Goal: Book appointment/travel/reservation

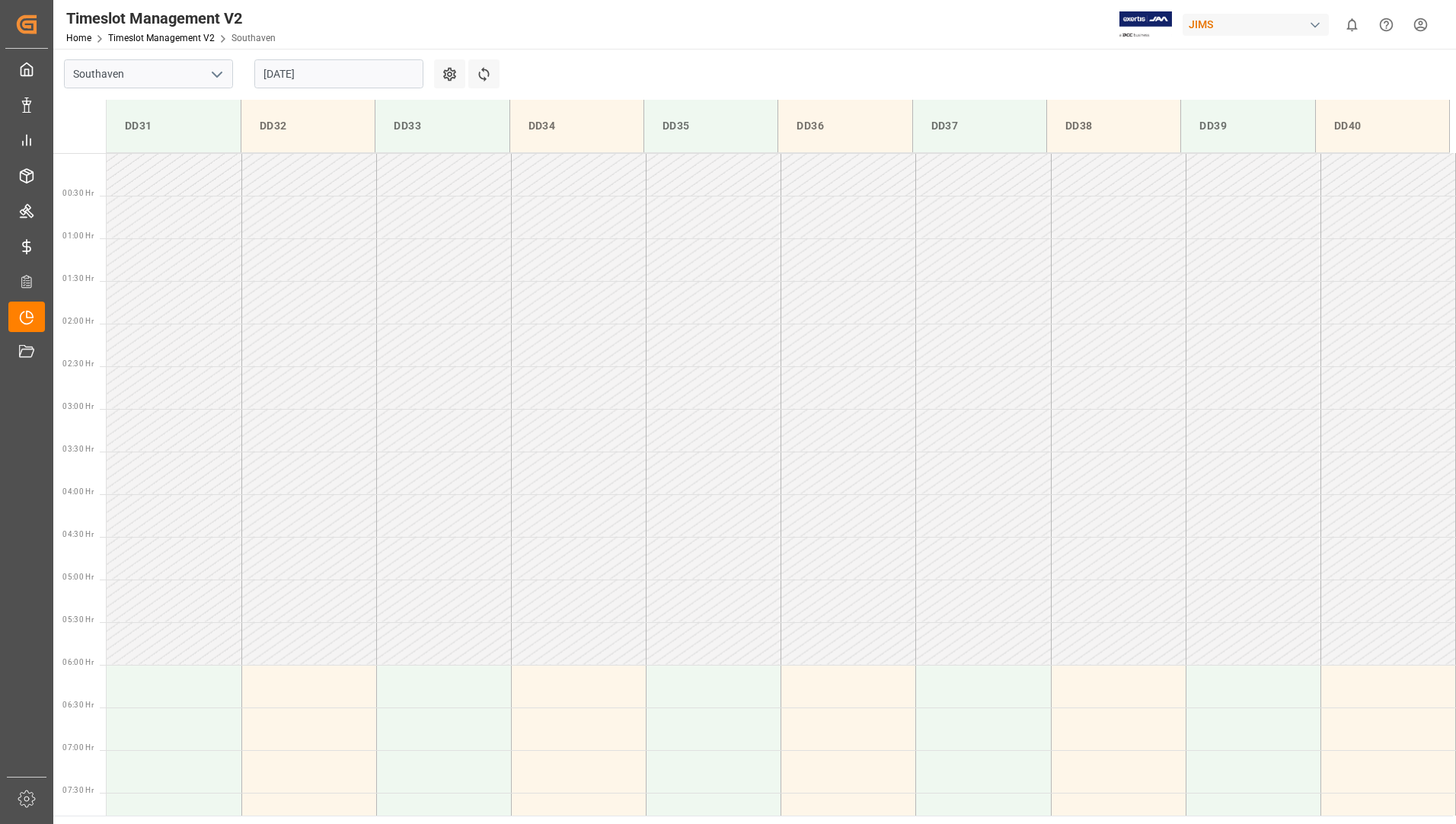
scroll to position [502, 0]
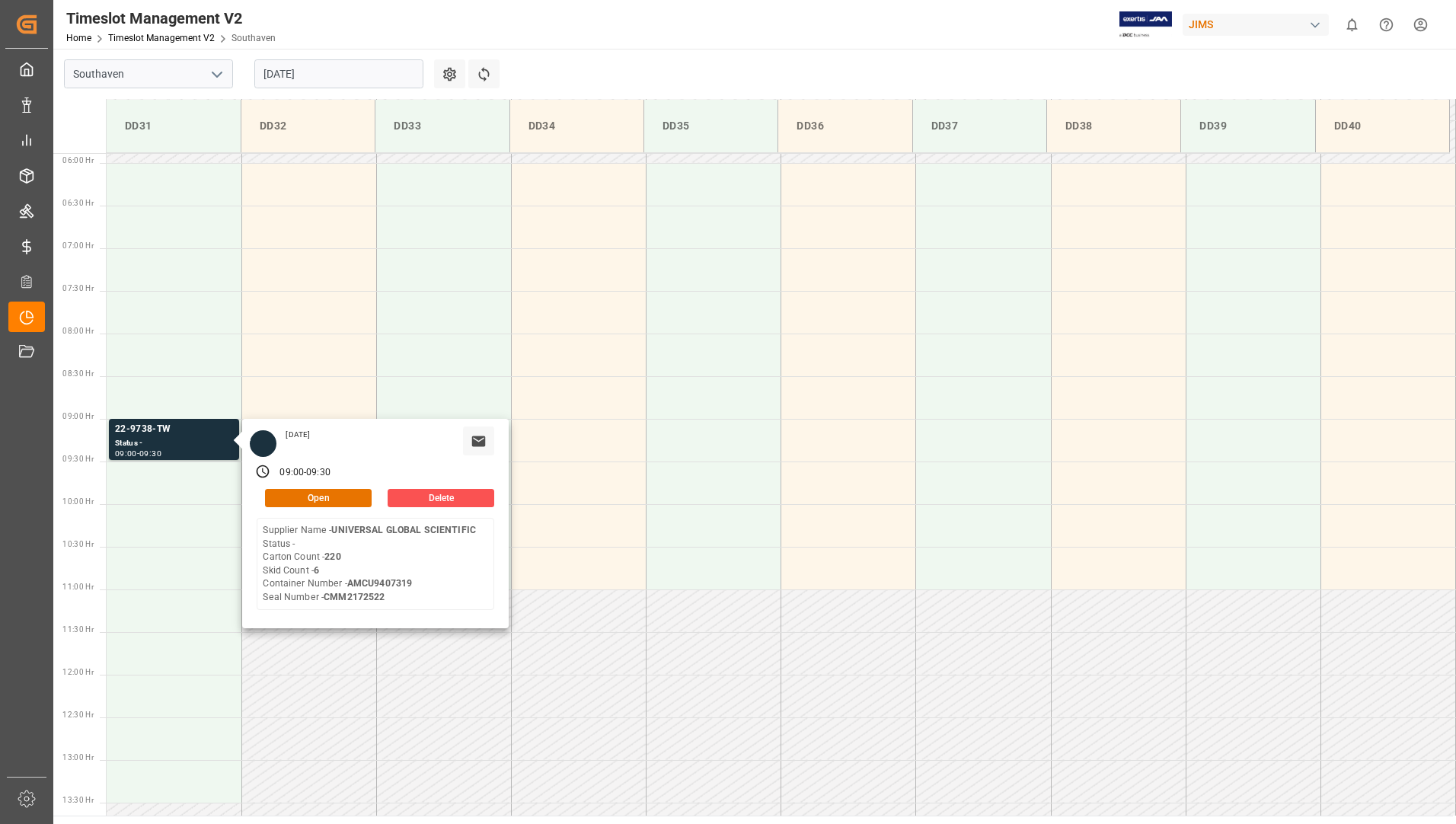
click at [315, 65] on input "[DATE]" at bounding box center [339, 73] width 169 height 29
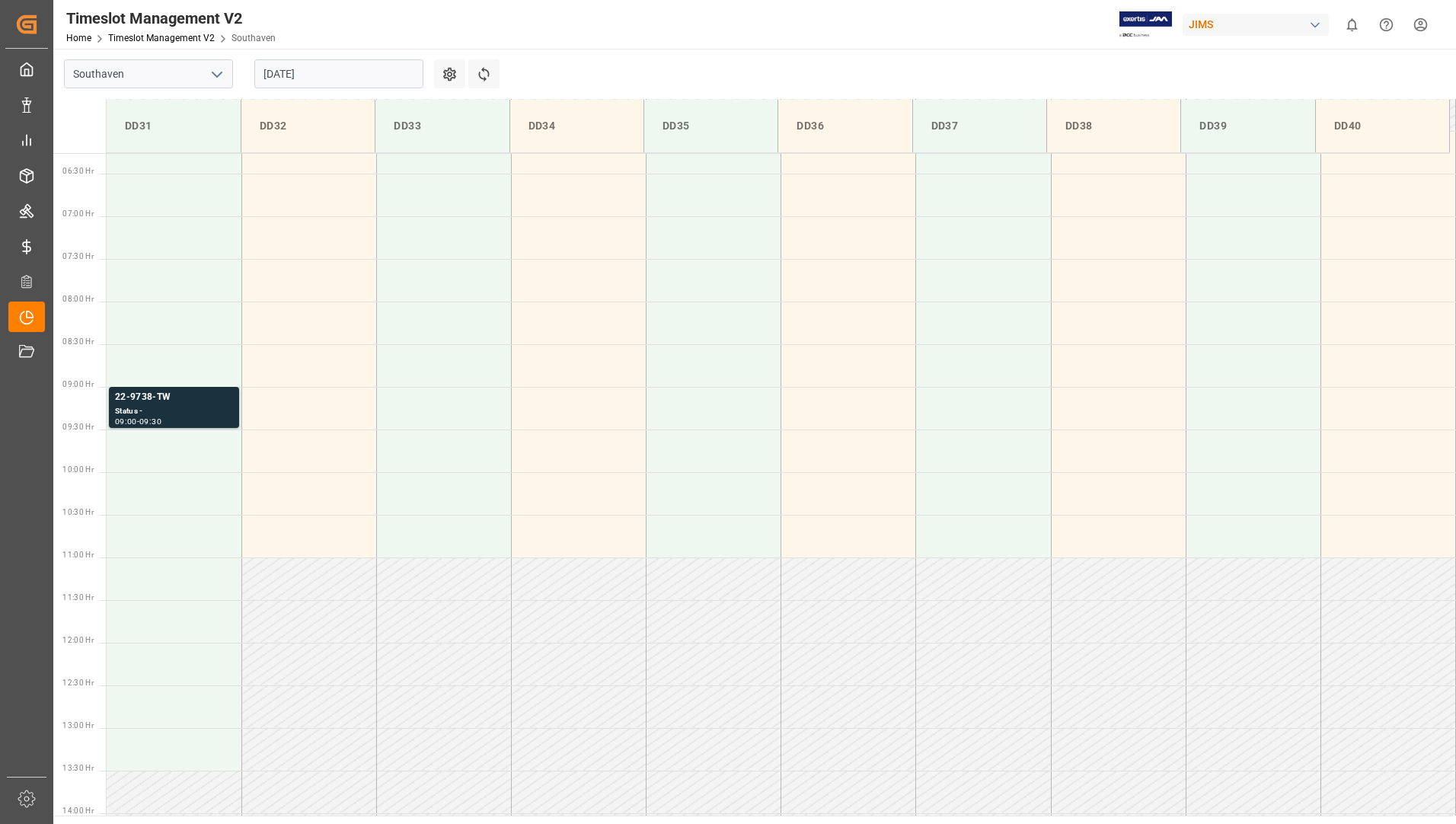
scroll to position [672, 0]
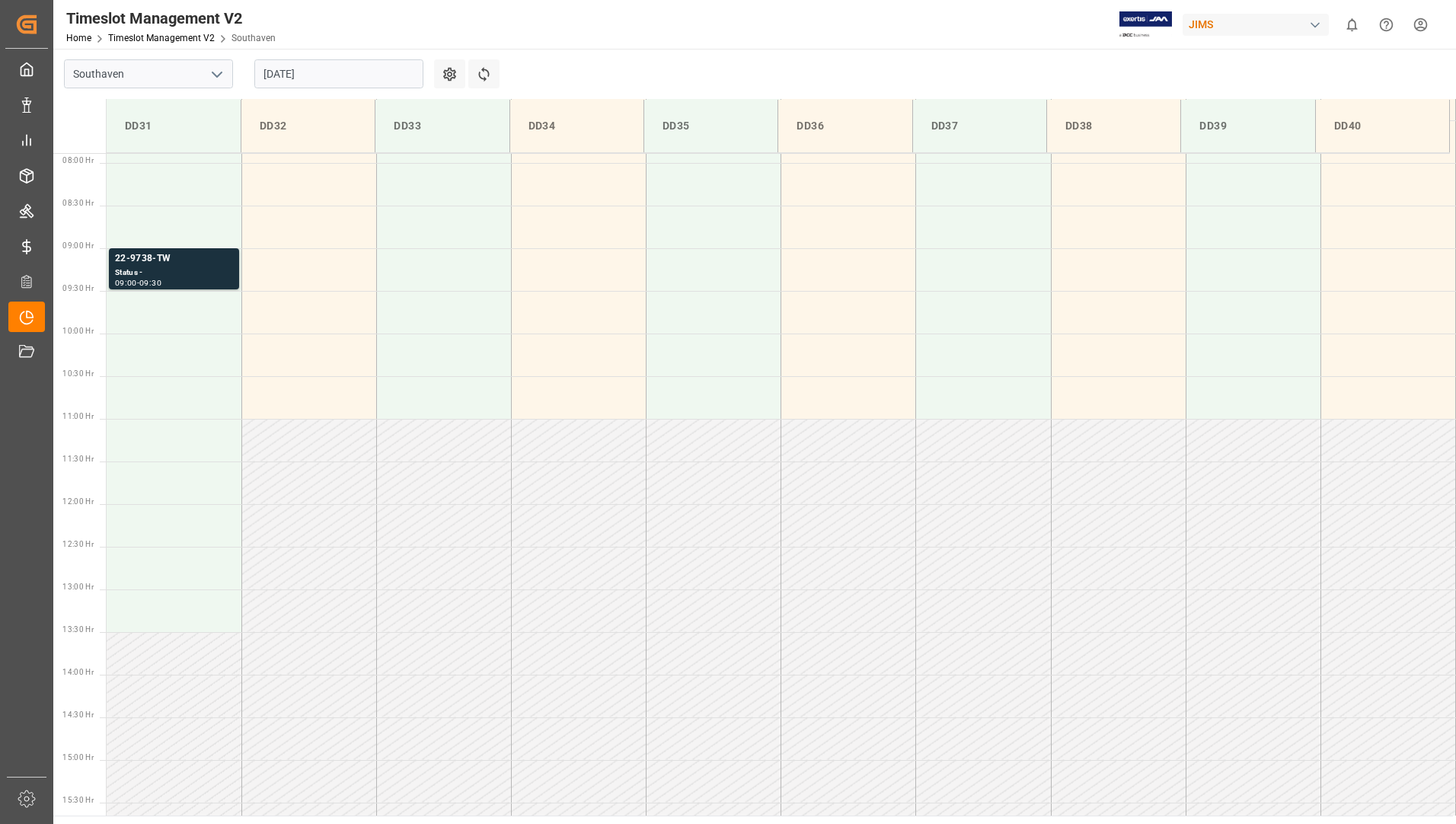
click at [375, 77] on input "[DATE]" at bounding box center [339, 73] width 169 height 29
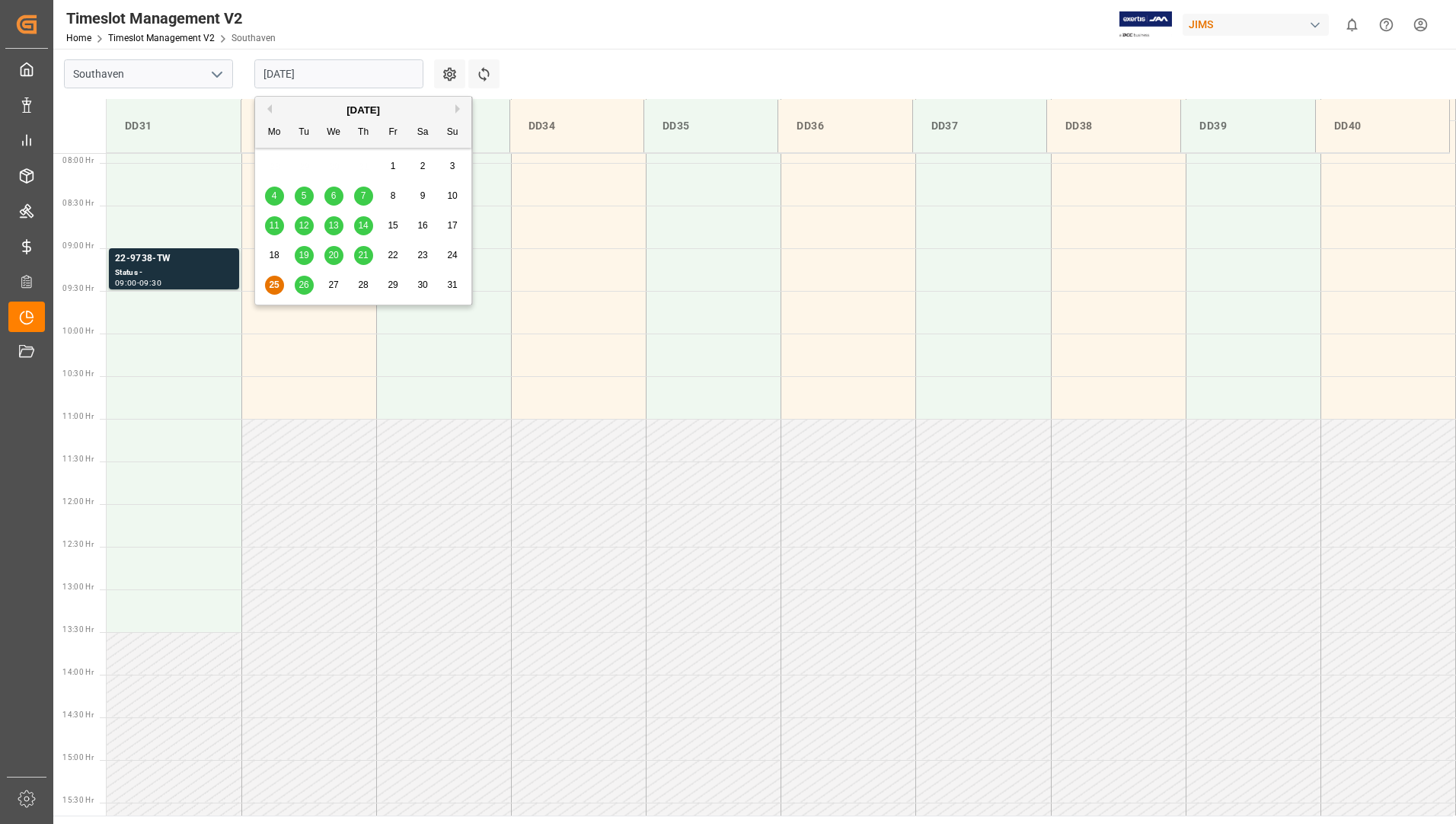
click at [305, 286] on span "26" at bounding box center [302, 285] width 10 height 11
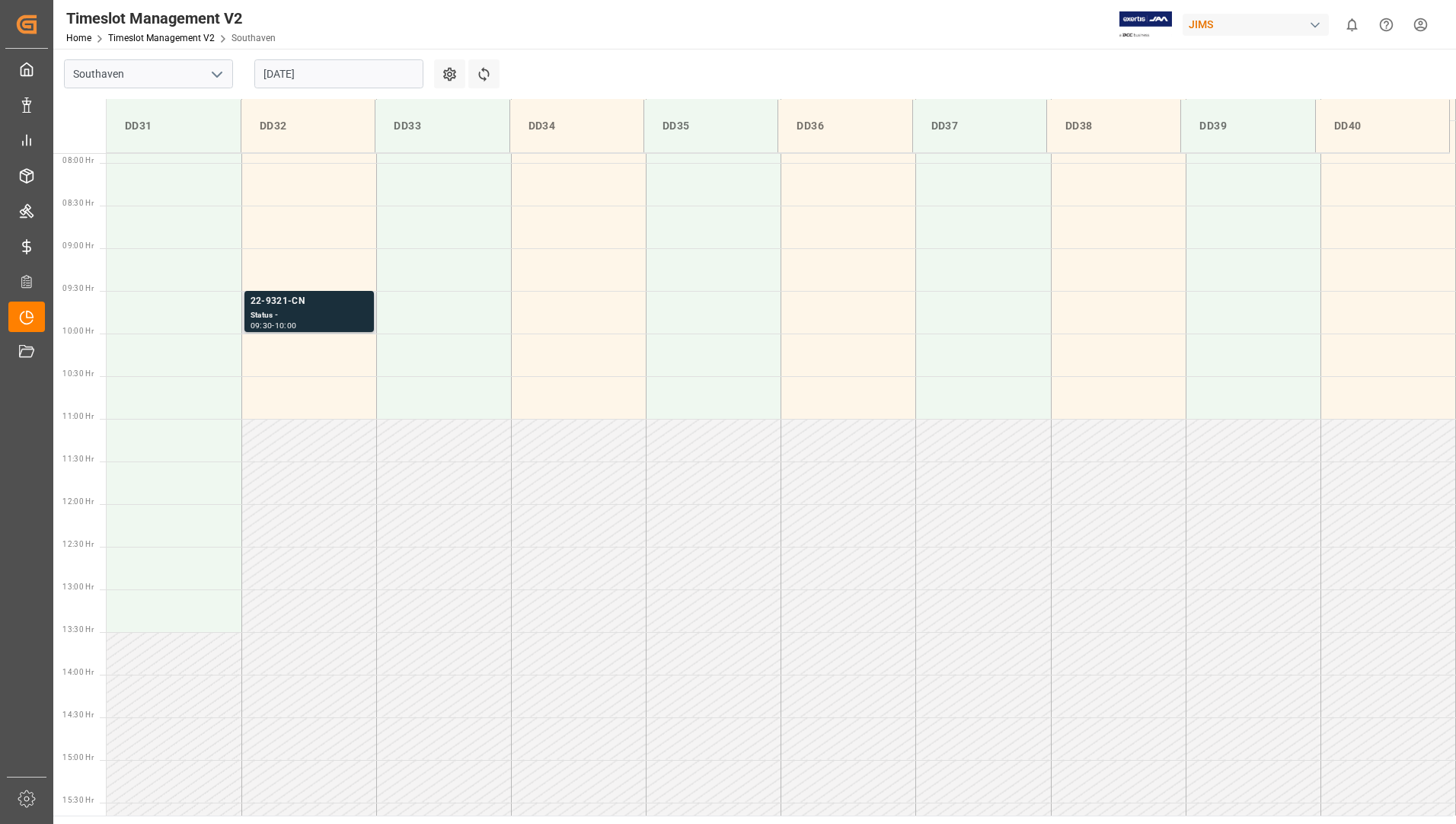
click at [329, 300] on div "22-9321-CN" at bounding box center [309, 301] width 117 height 15
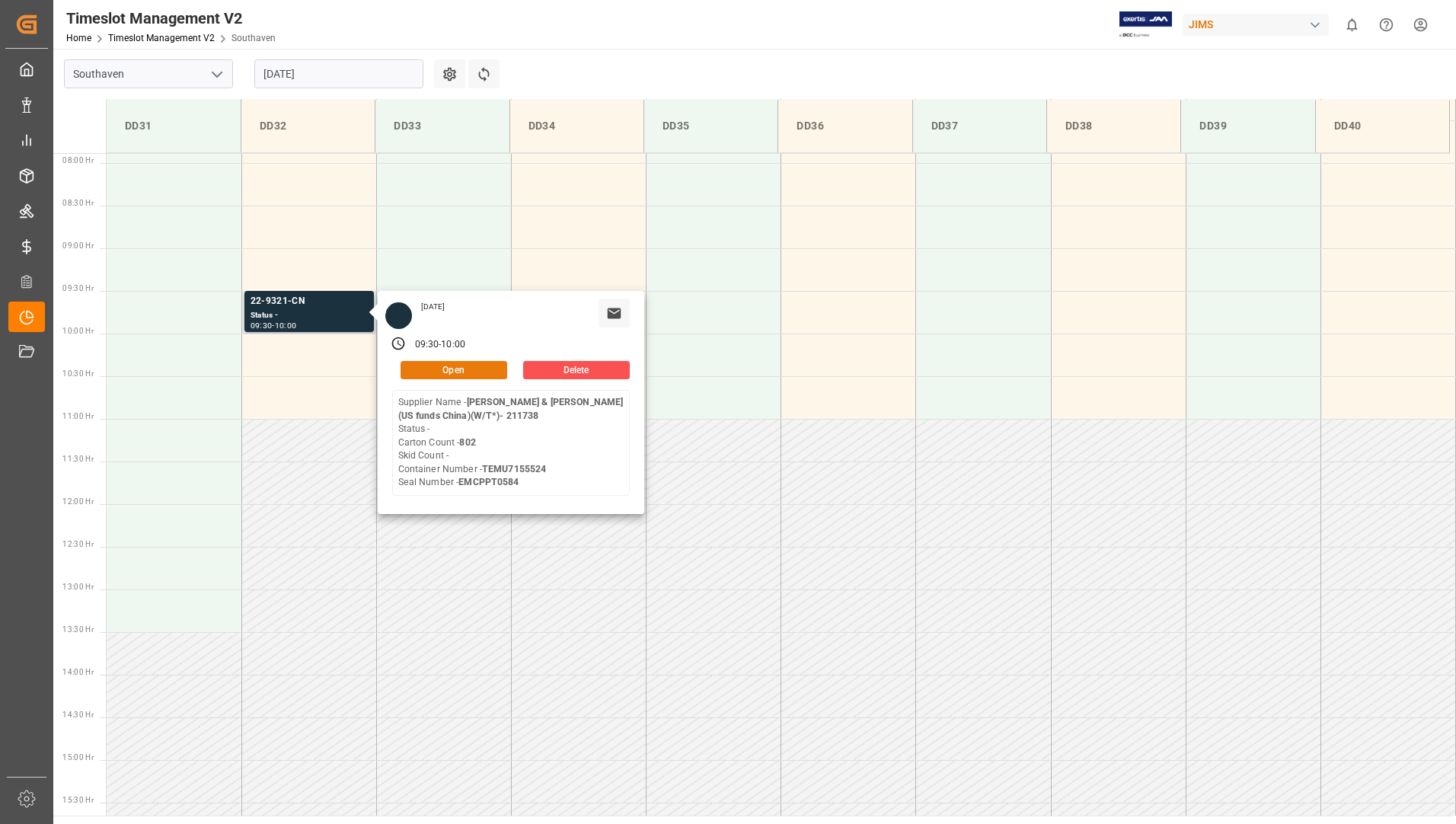
click at [483, 371] on button "Open" at bounding box center [453, 370] width 107 height 19
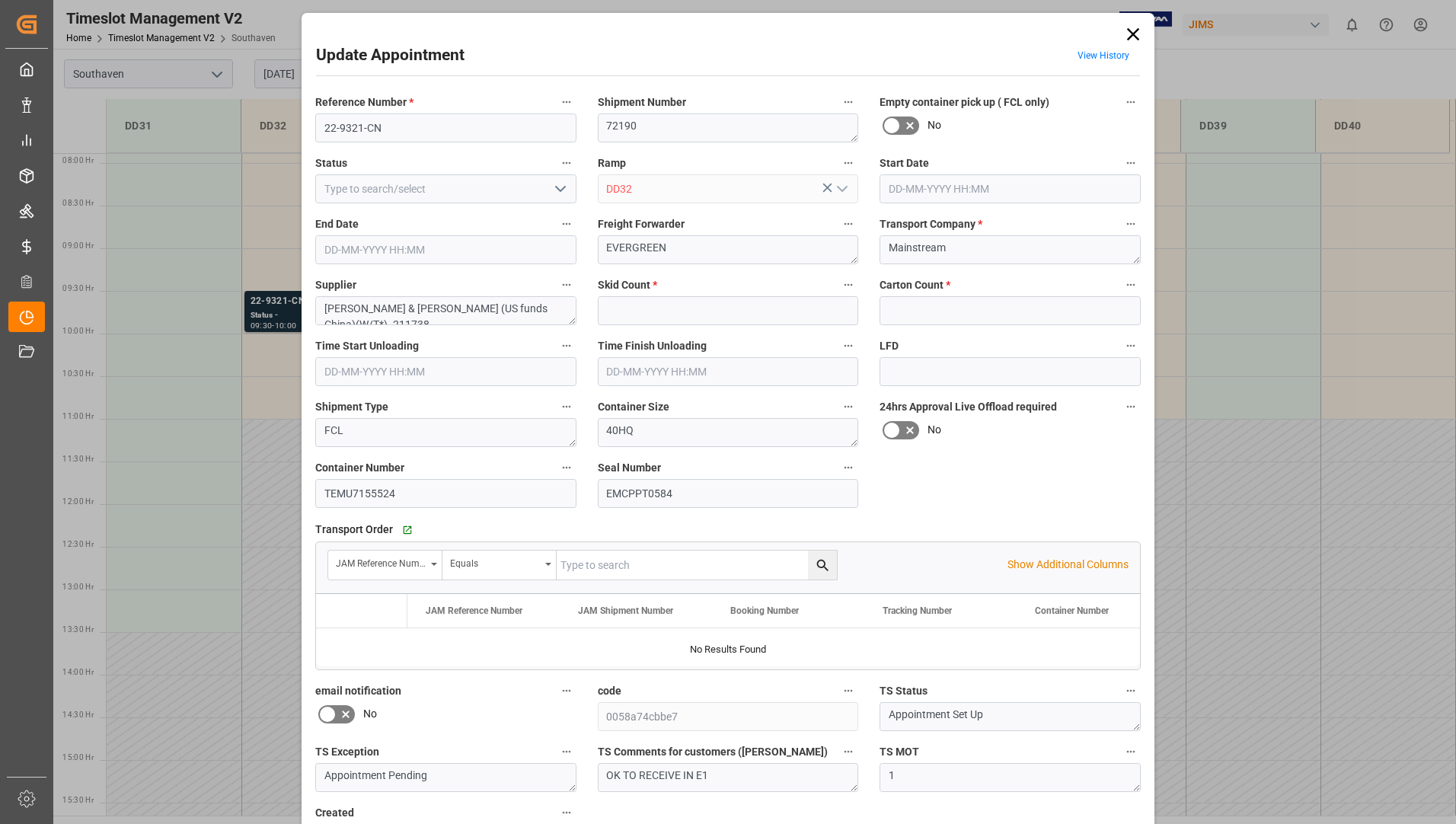
type input "0"
type input "802"
type input "26-08-2025 09:30"
type input "26-08-2025 10:00"
type input "25-08-2025 12:42"
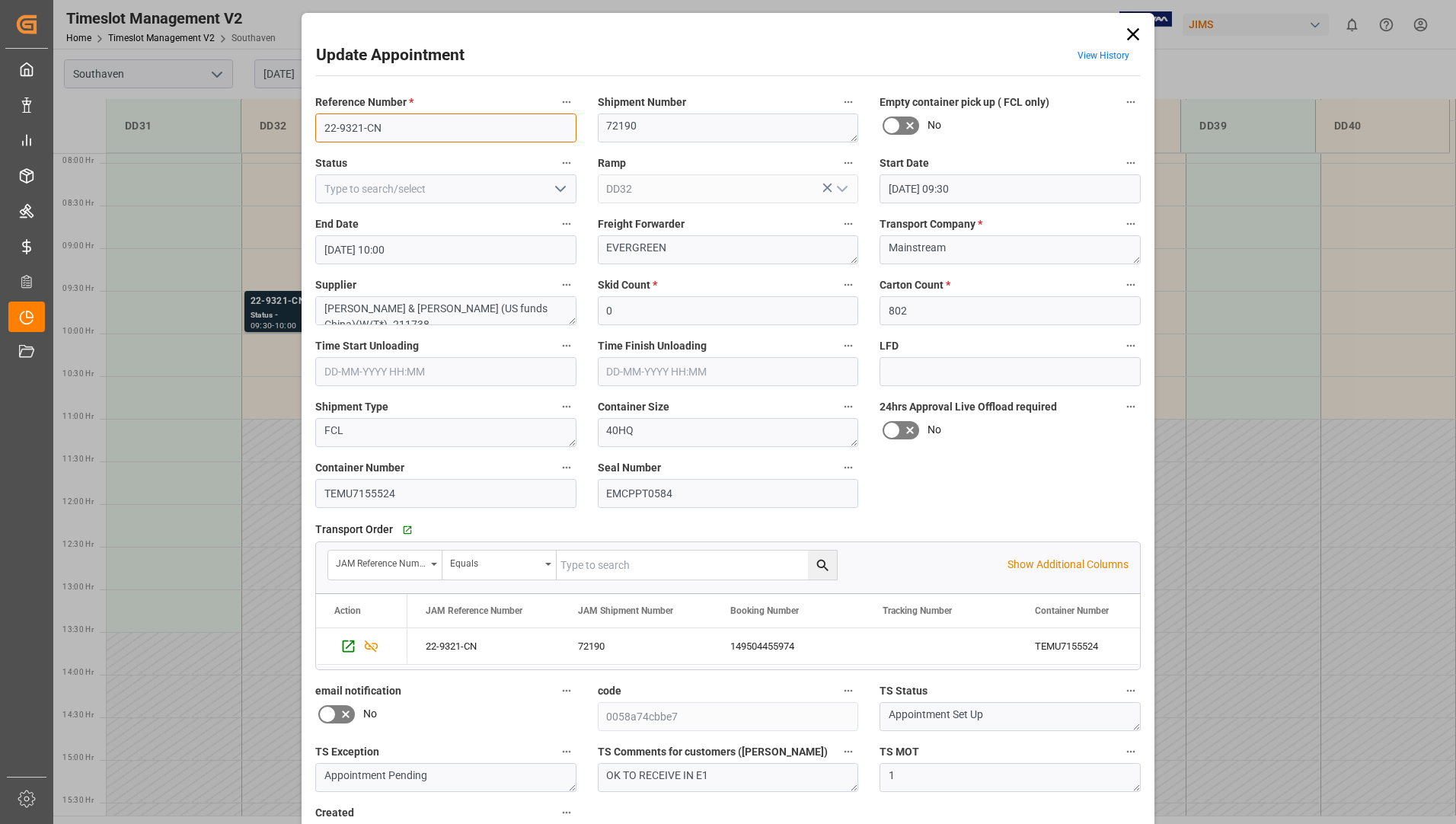
drag, startPoint x: 317, startPoint y: 125, endPoint x: 389, endPoint y: 124, distance: 72.0
click at [389, 124] on input "22-9321-CN" at bounding box center [445, 128] width 261 height 29
drag, startPoint x: 318, startPoint y: 491, endPoint x: 407, endPoint y: 498, distance: 89.3
click at [410, 498] on input "TEMU7155524" at bounding box center [445, 493] width 261 height 29
click at [1123, 33] on icon at bounding box center [1133, 34] width 21 height 21
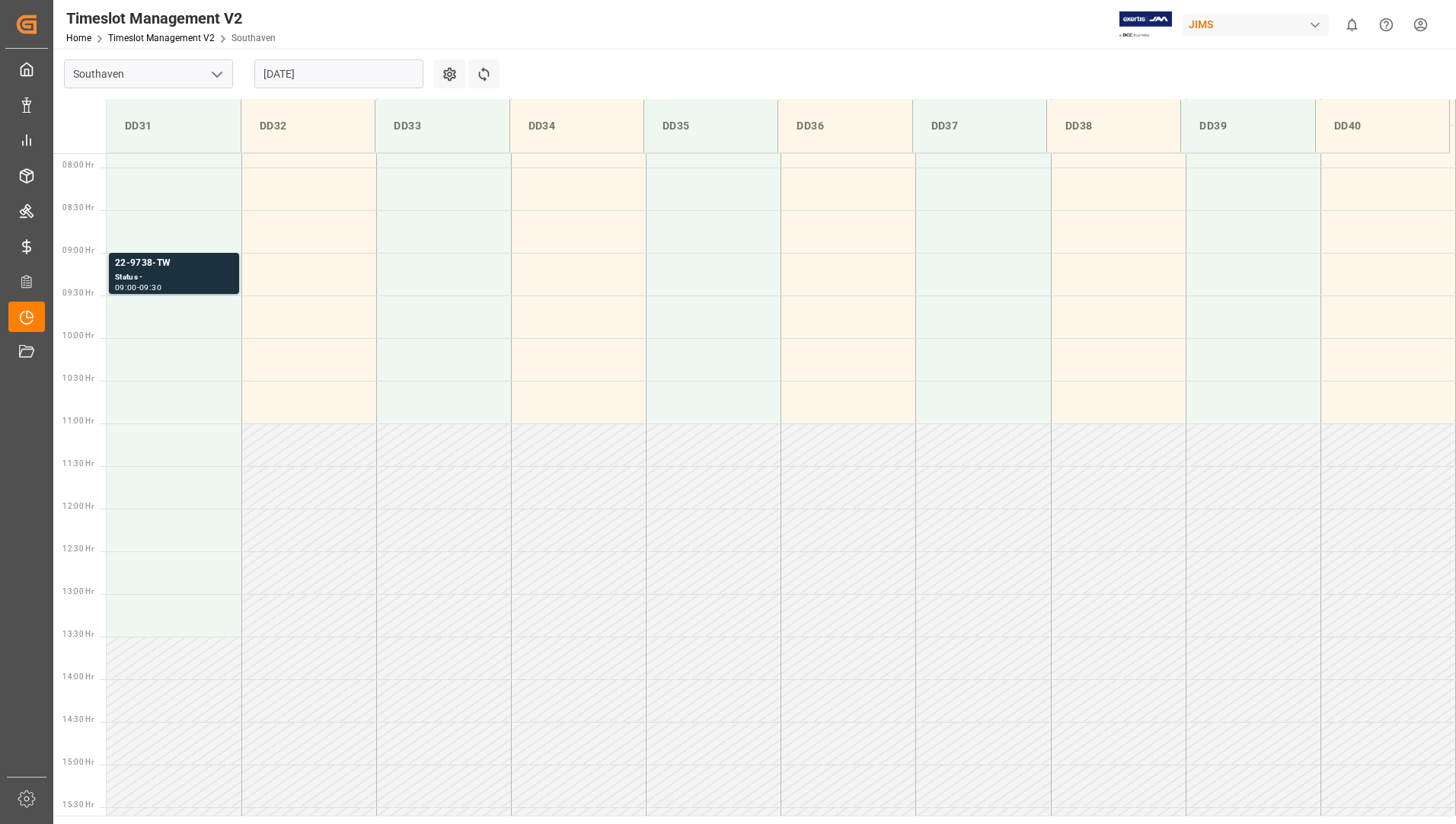
scroll to position [672, 0]
click at [365, 75] on input "[DATE]" at bounding box center [339, 73] width 169 height 29
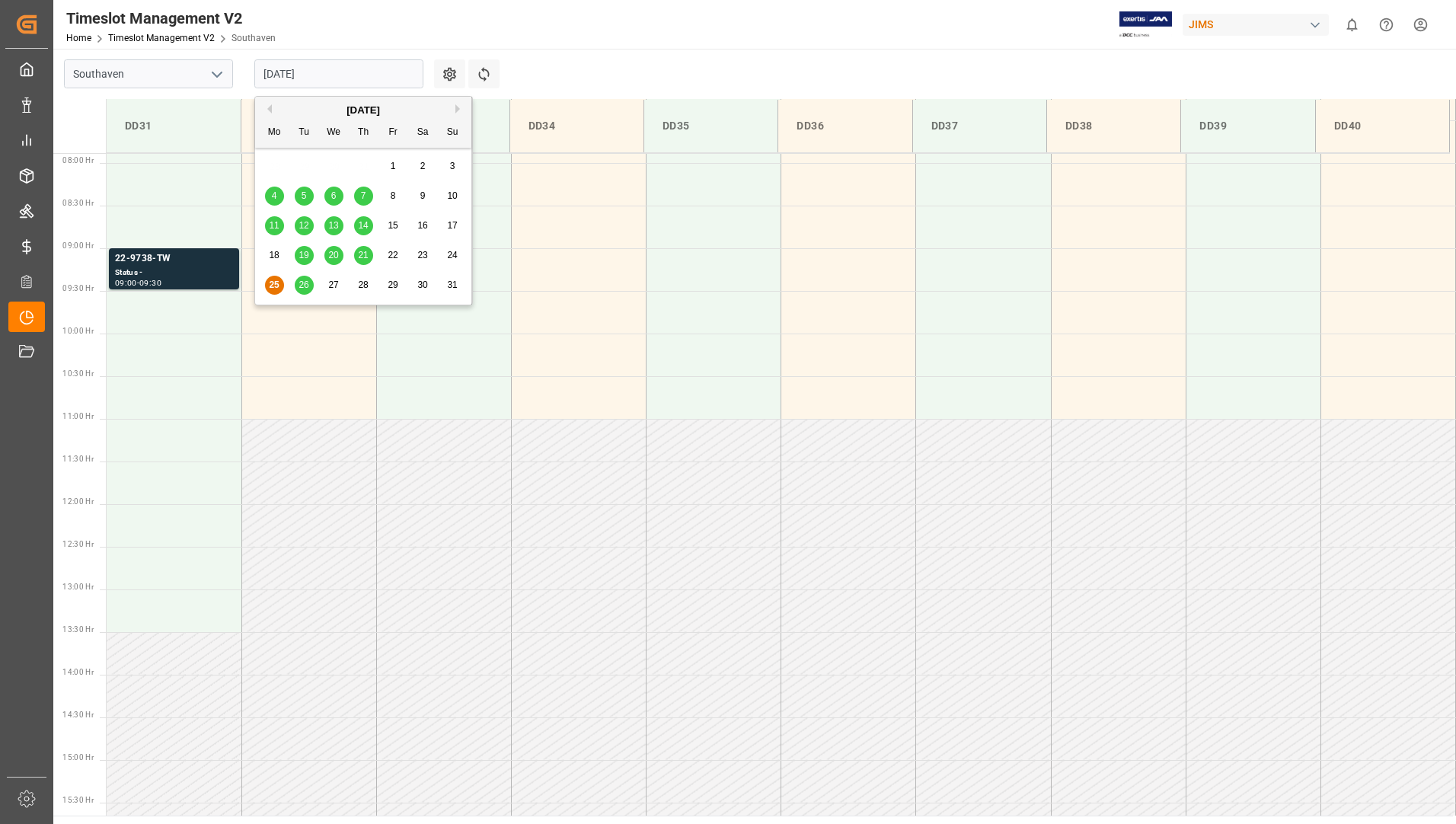
click at [277, 293] on div "25" at bounding box center [274, 285] width 19 height 19
click at [339, 75] on input "[DATE]" at bounding box center [339, 73] width 169 height 29
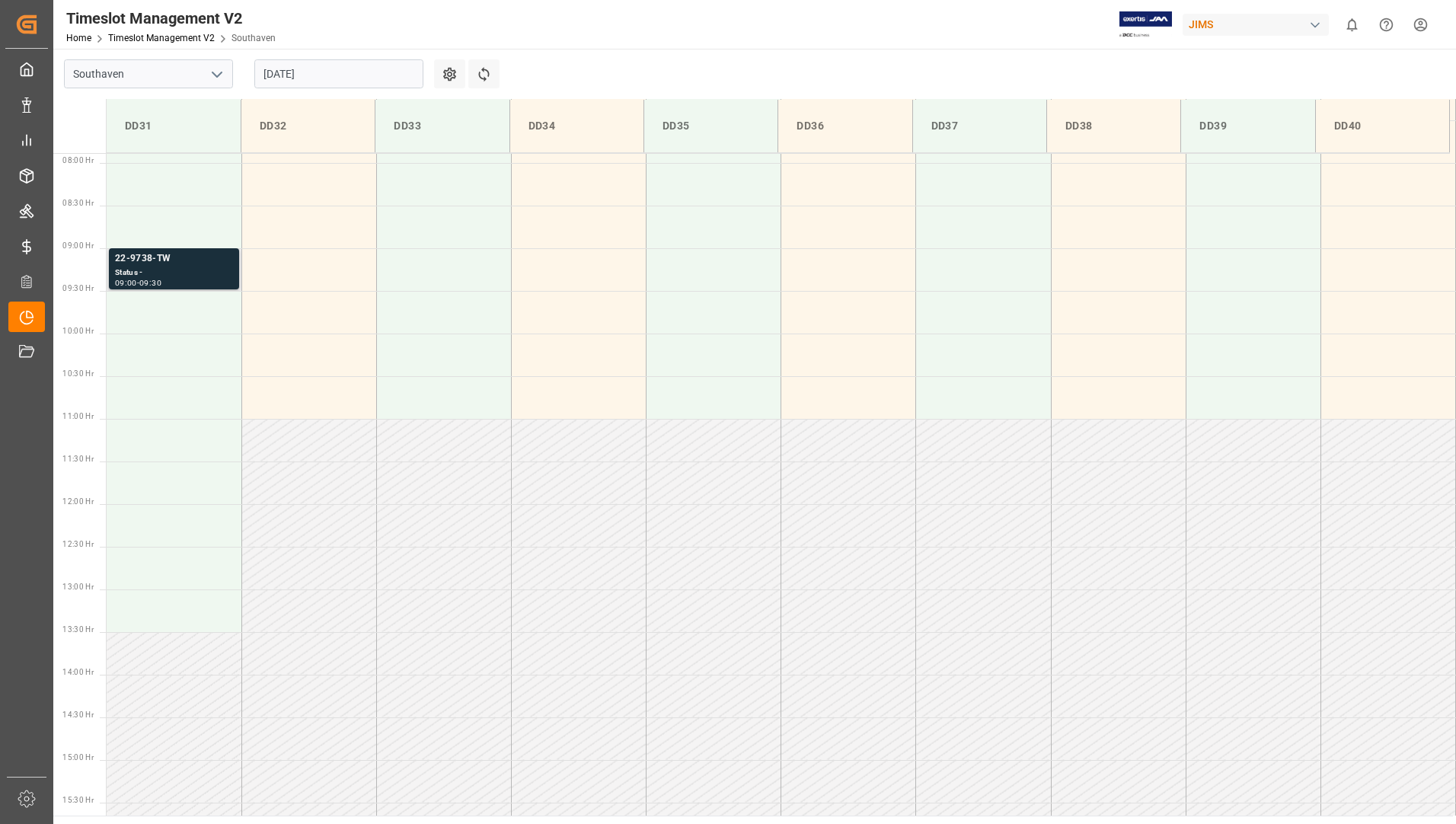
click at [173, 283] on div "09:00 - 09:30" at bounding box center [174, 283] width 118 height 8
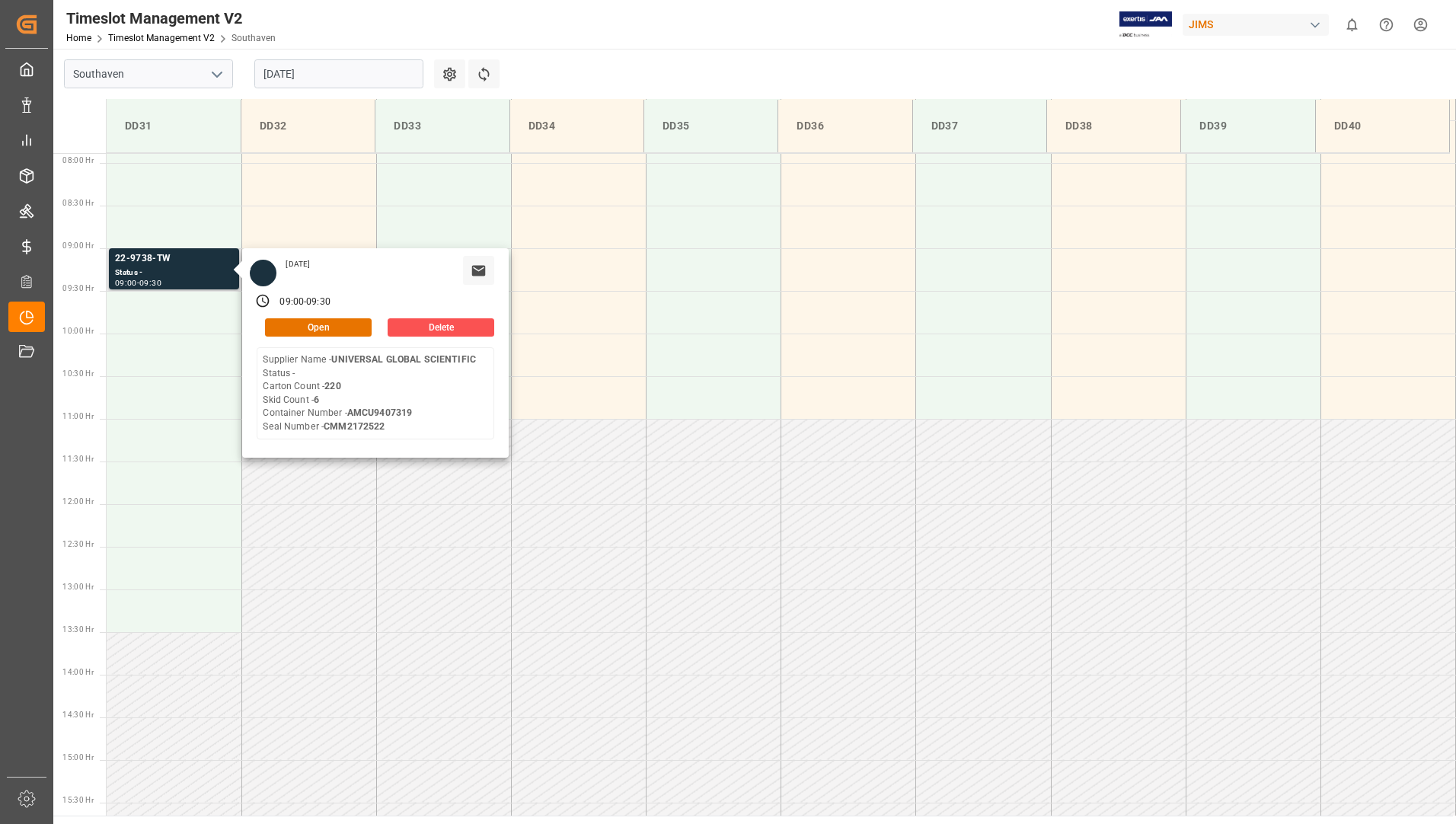
click at [332, 338] on div "Monday, August 25, 2025 09:00 - 09:30 Open Delete Supplier Name - UNIVERSAL GLO…" at bounding box center [376, 352] width 266 height 209
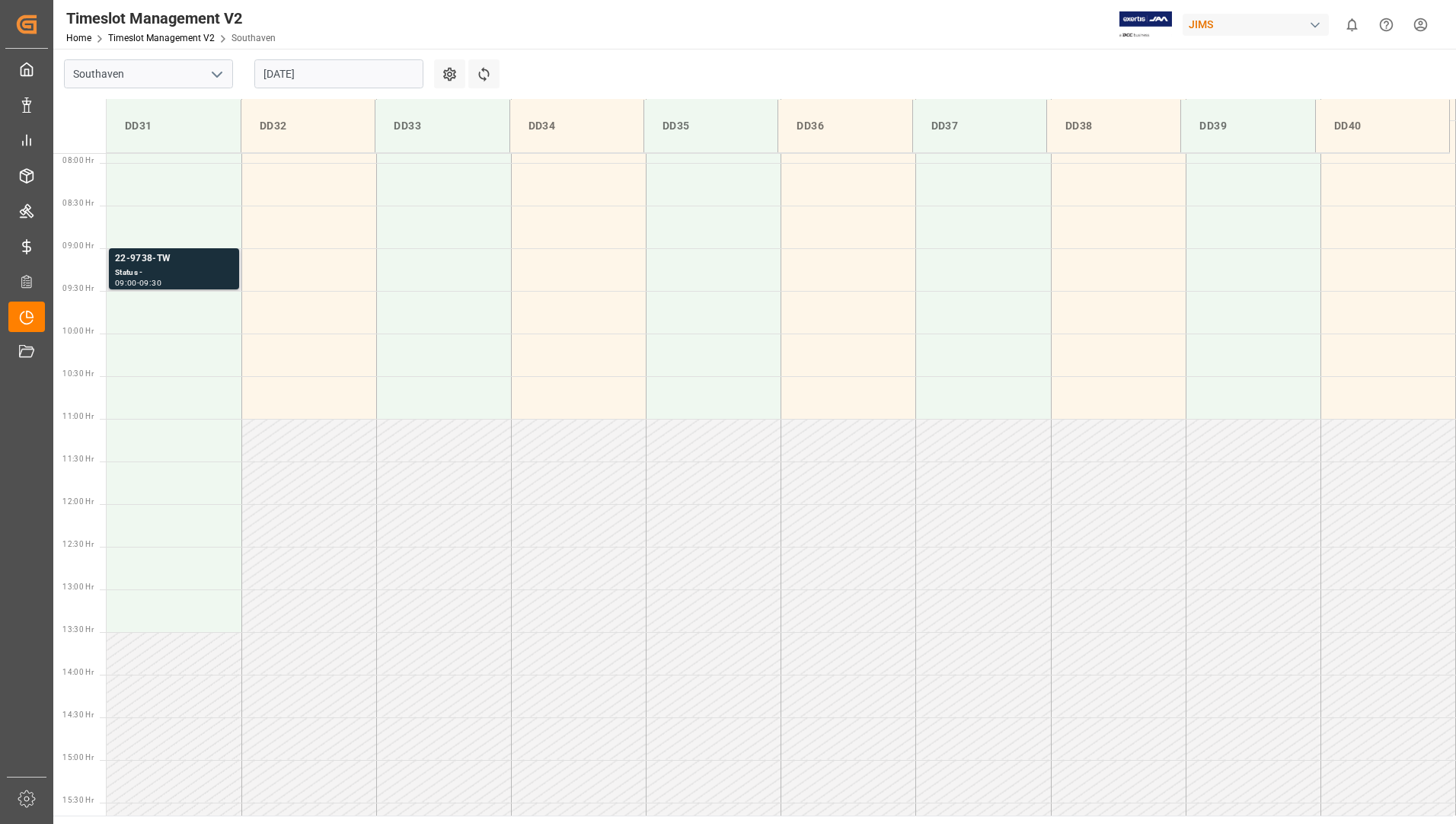
click at [192, 266] on div "Status -" at bounding box center [174, 273] width 118 height 13
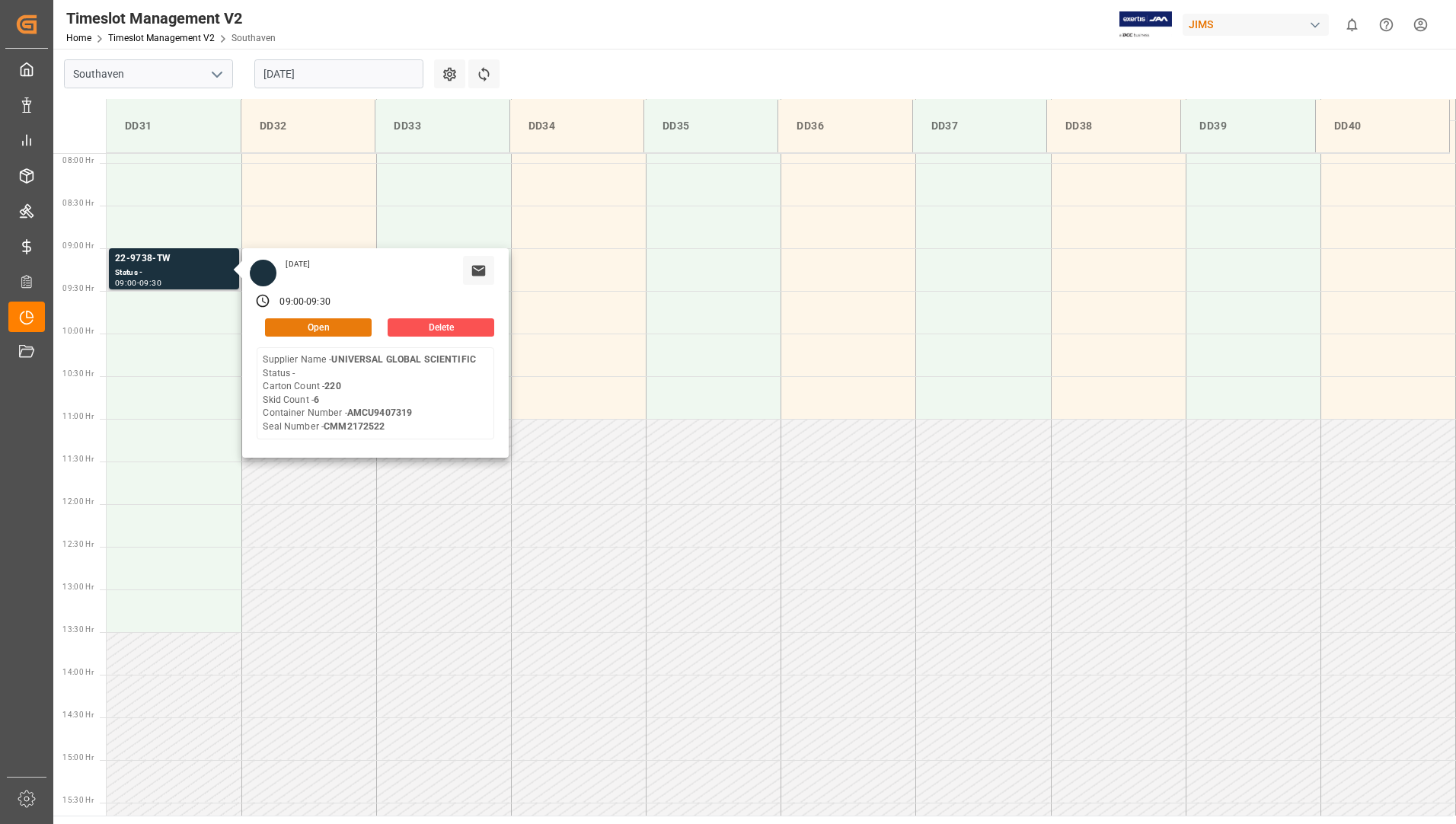
click at [312, 329] on button "Open" at bounding box center [317, 327] width 107 height 19
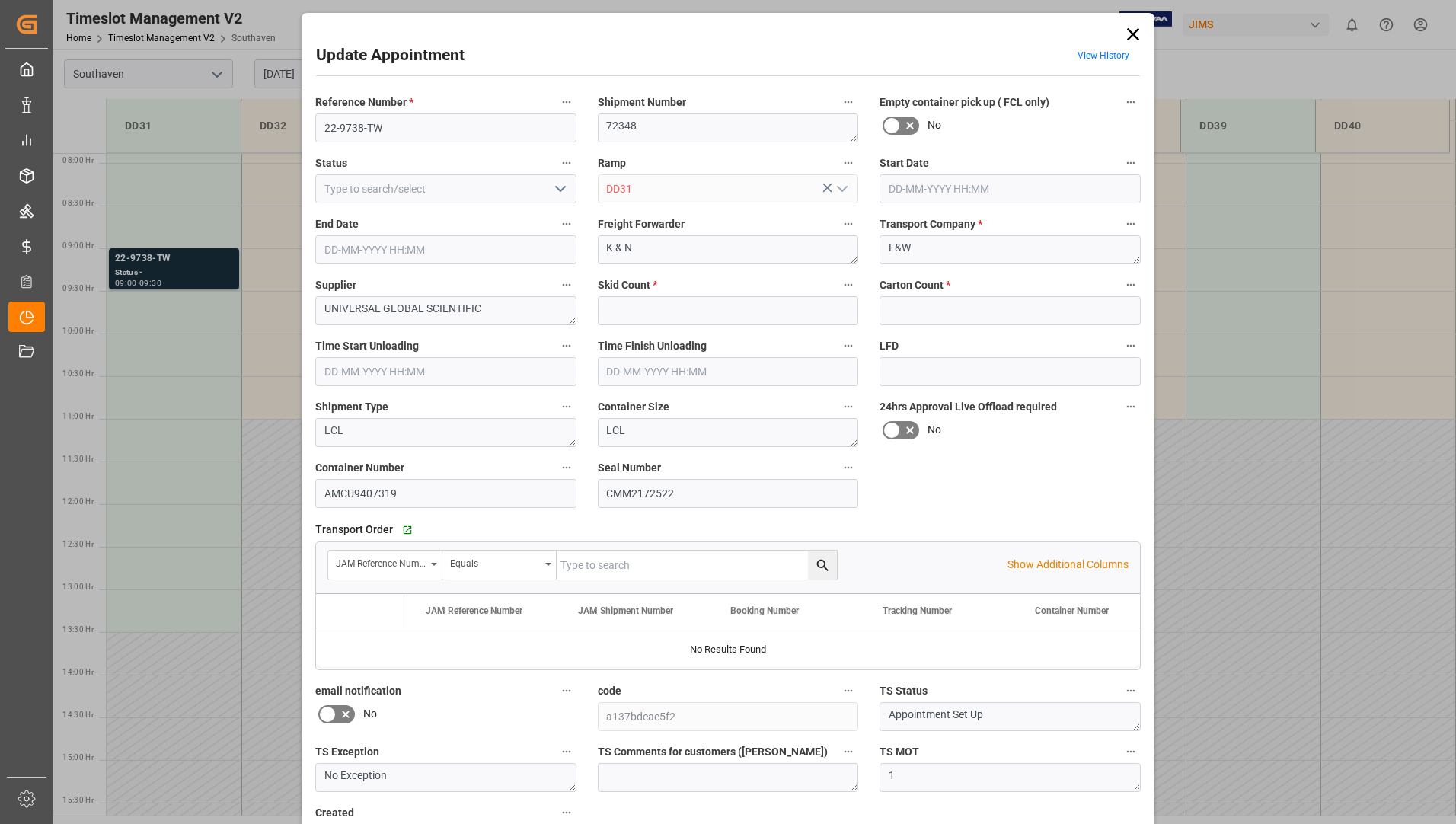
type input "6"
type input "220"
type input "25-08-2025 09:00"
type input "25-08-2025 09:30"
type input "22-08-2025 15:22"
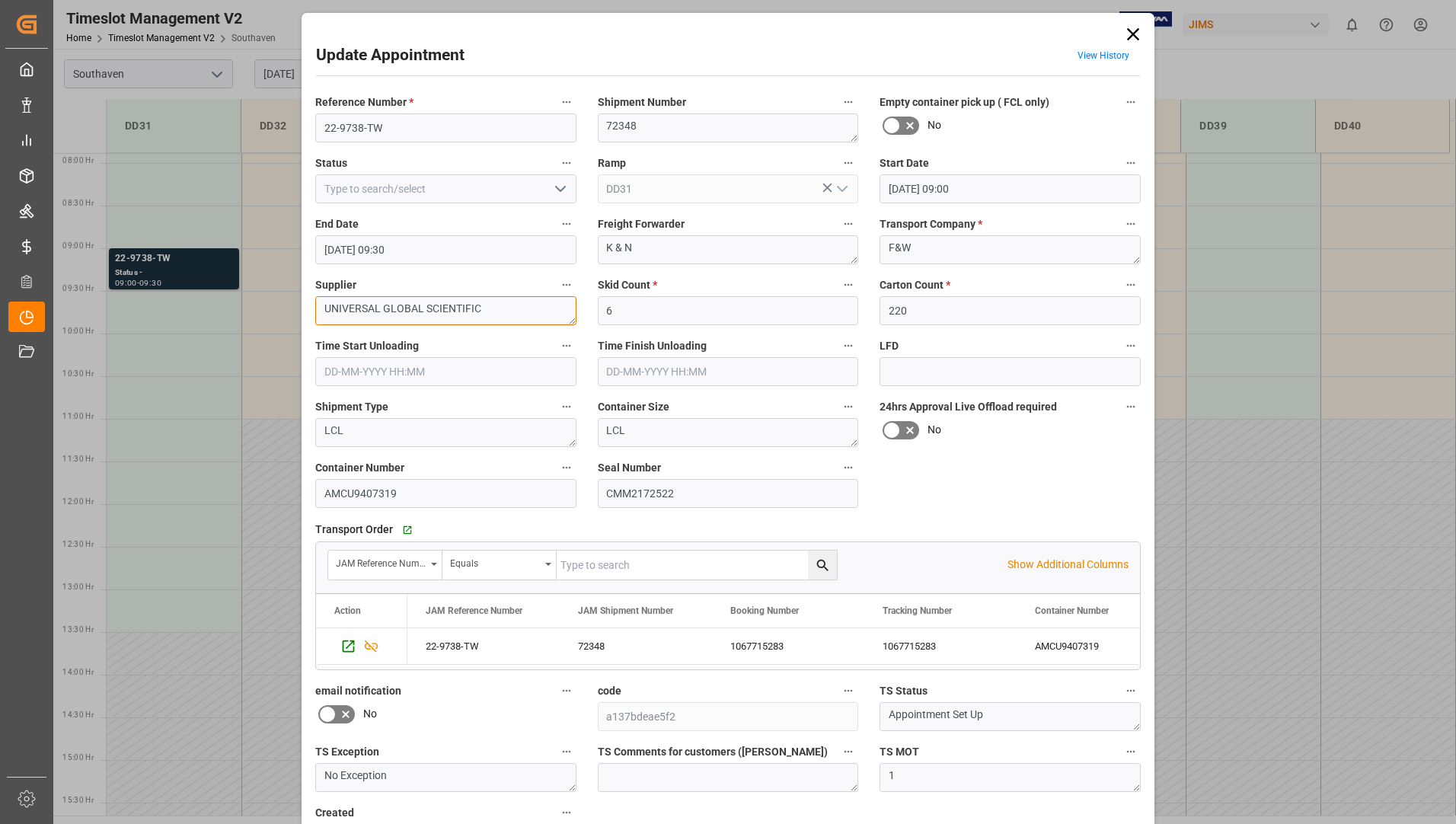
click at [506, 310] on textarea "UNIVERSAL GLOBAL SCIENTIFIC" at bounding box center [445, 311] width 261 height 29
type textarea "U"
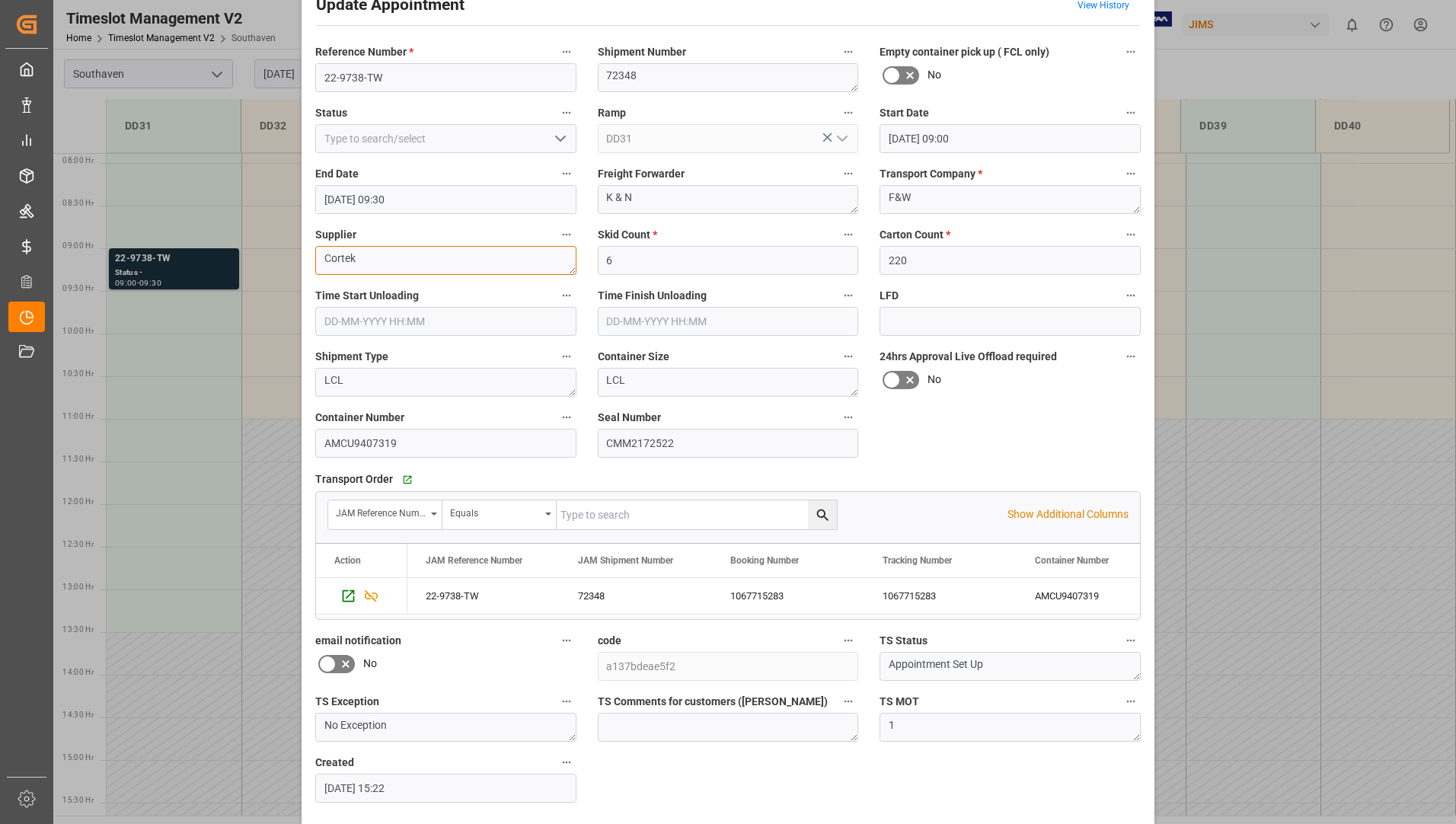
scroll to position [107, 0]
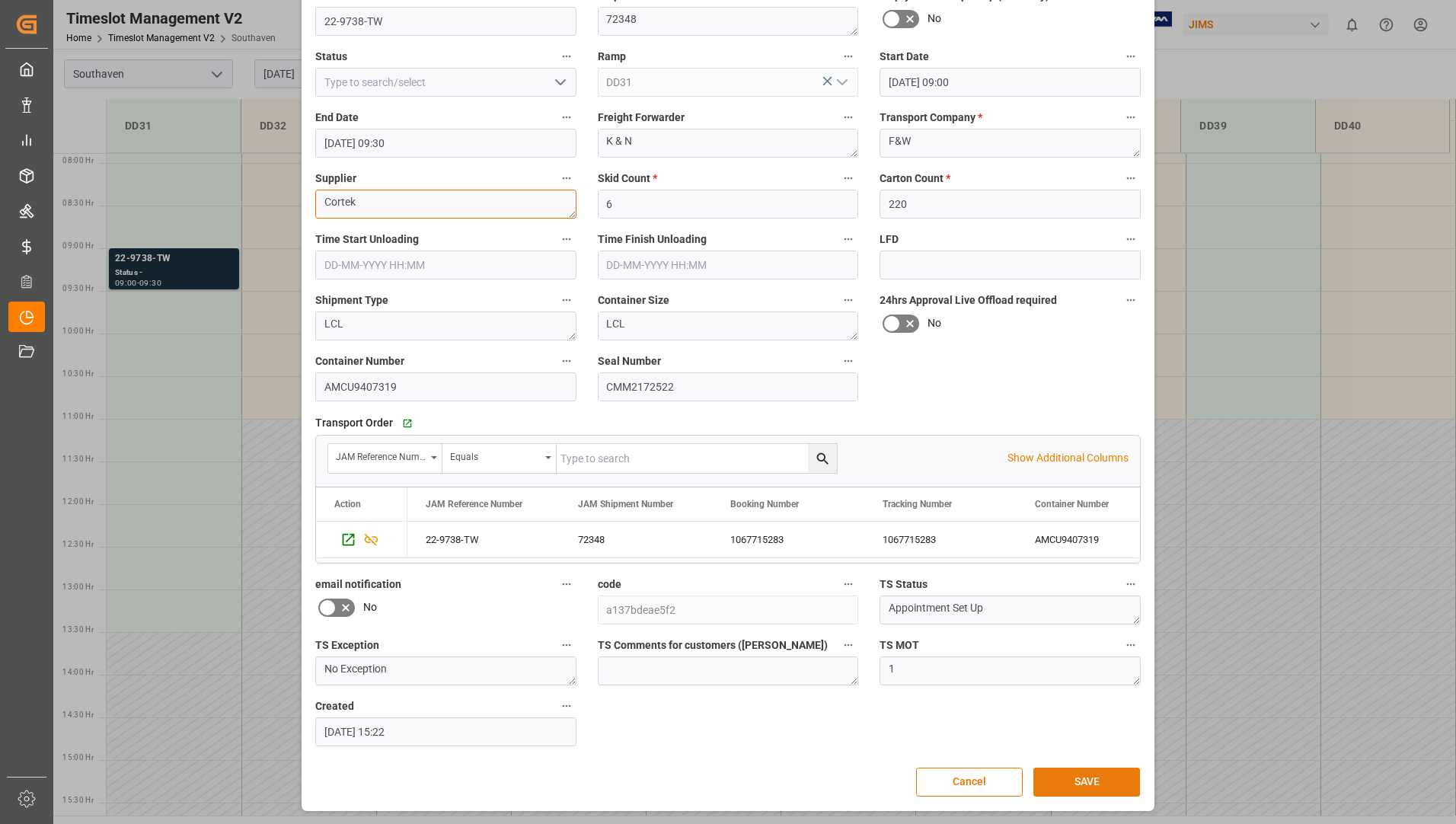
type textarea "Cortek"
click at [1086, 774] on button "SAVE" at bounding box center [1086, 782] width 107 height 29
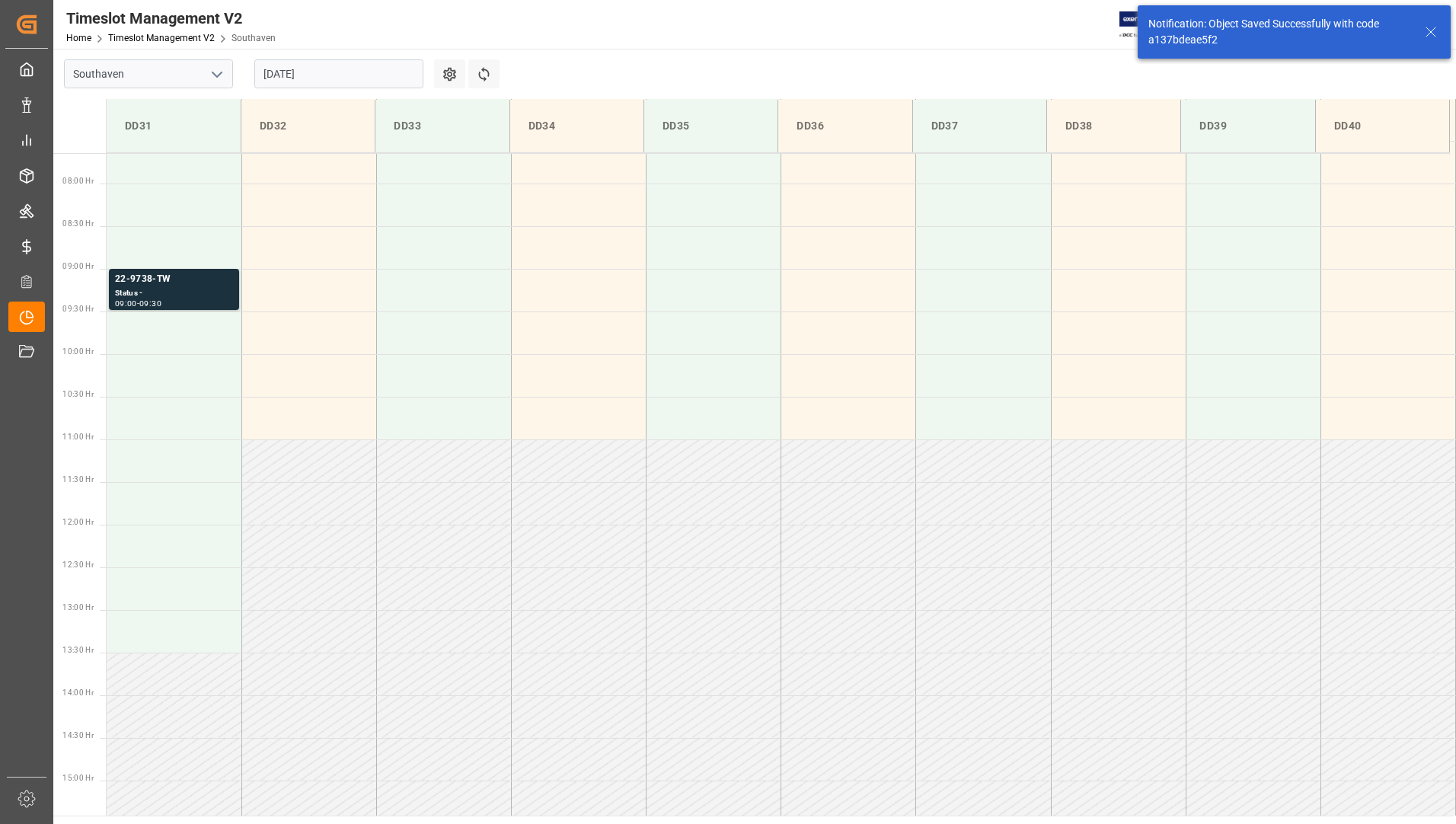
scroll to position [672, 0]
click at [196, 270] on div "Status -" at bounding box center [174, 273] width 118 height 13
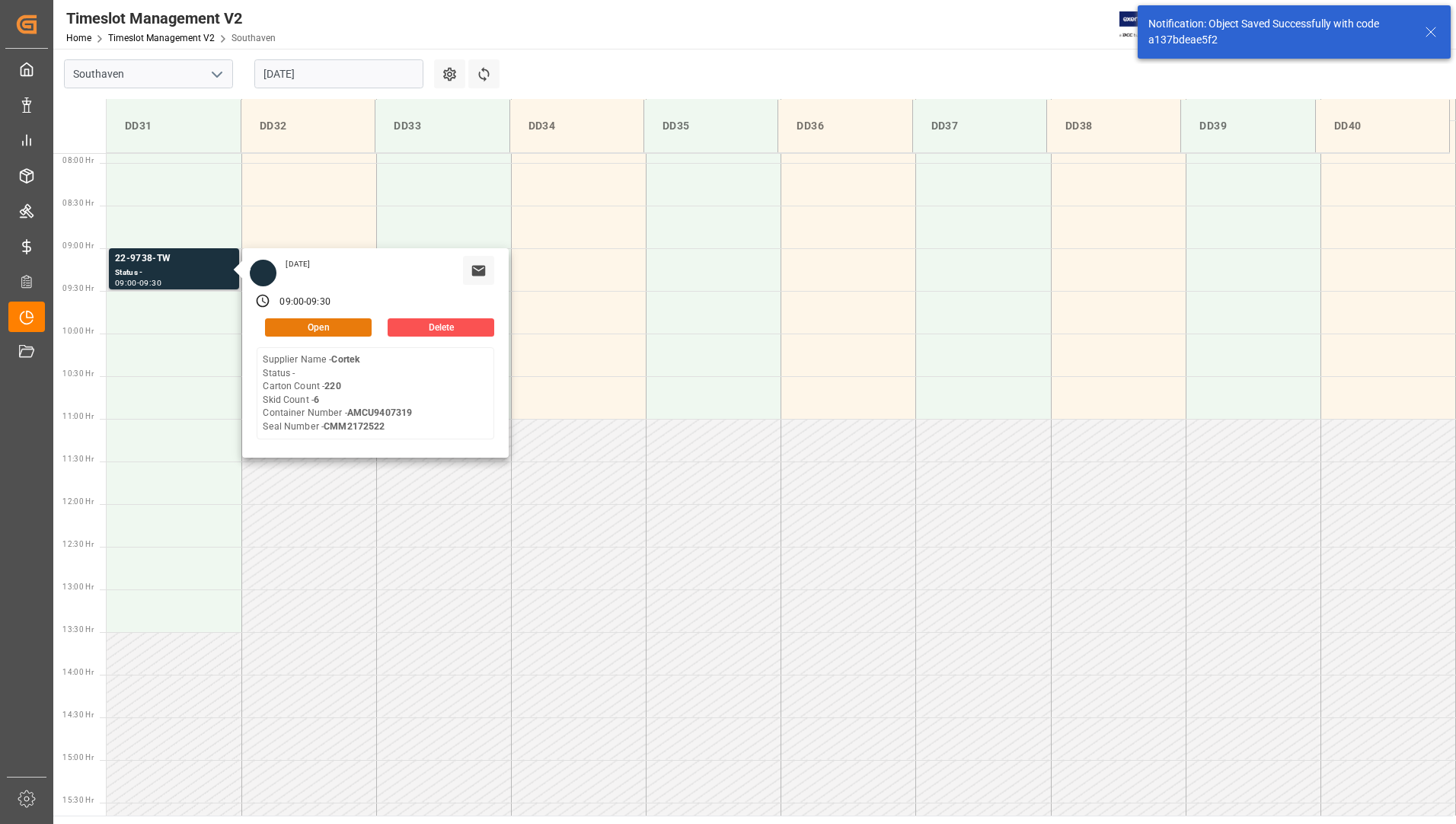
click at [332, 321] on button "Open" at bounding box center [317, 327] width 107 height 19
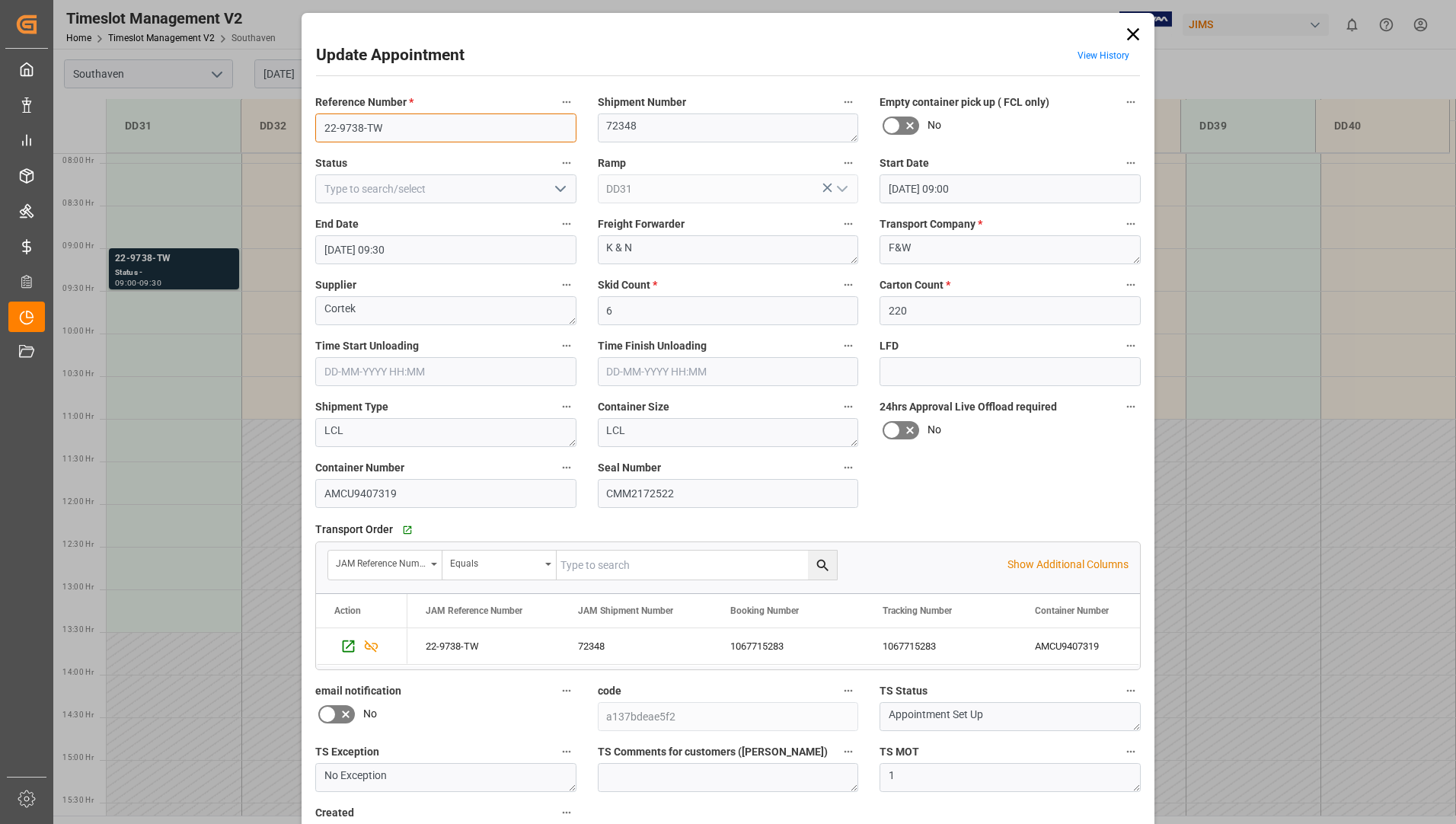
drag, startPoint x: 327, startPoint y: 124, endPoint x: 389, endPoint y: 127, distance: 62.1
click at [389, 127] on input "22-9738-TW" at bounding box center [445, 128] width 261 height 29
click at [393, 150] on div "Status" at bounding box center [445, 178] width 282 height 61
drag, startPoint x: 317, startPoint y: 126, endPoint x: 388, endPoint y: 127, distance: 71.0
click at [388, 127] on input "22-9738-TW" at bounding box center [445, 128] width 261 height 29
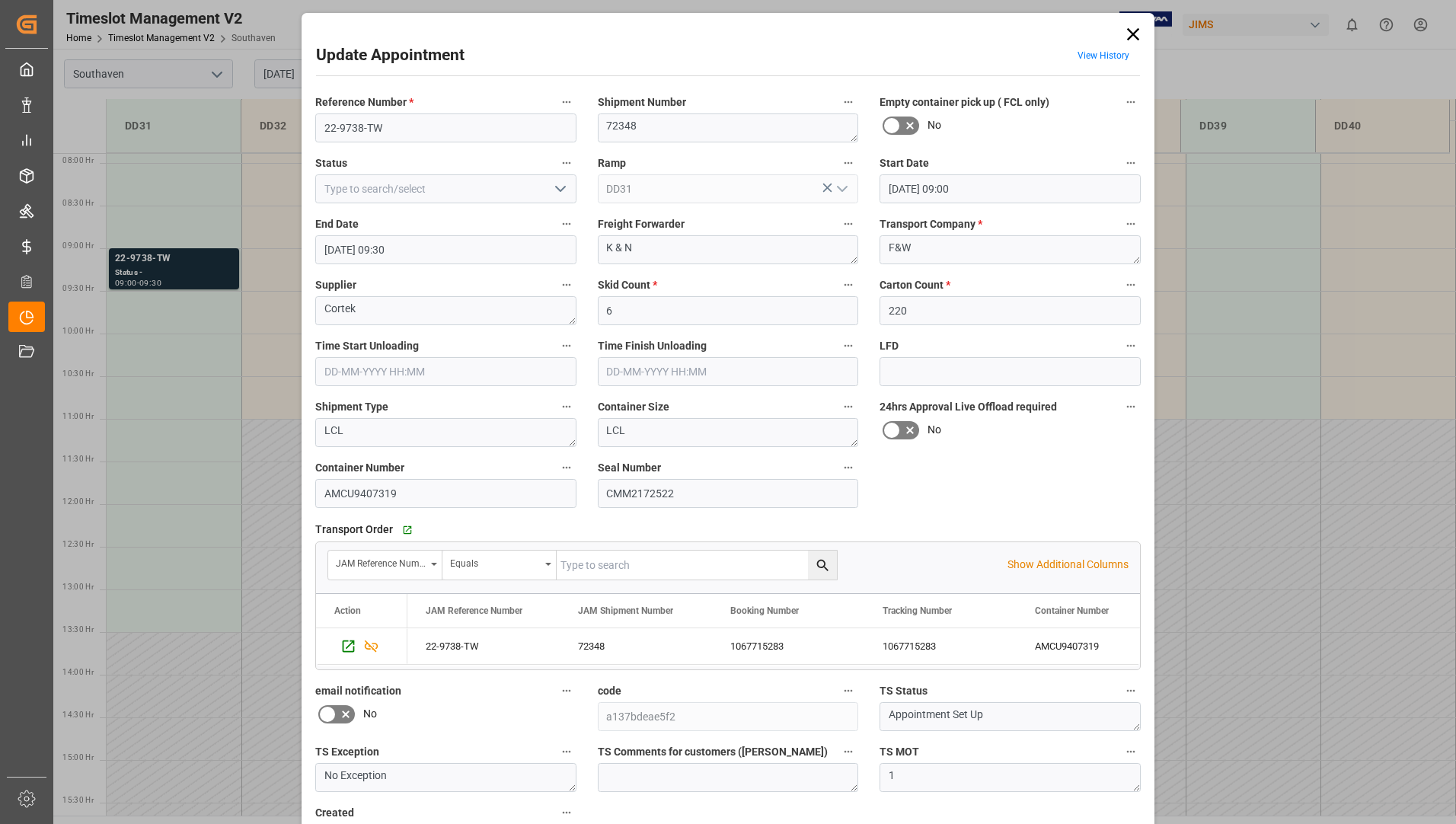
click at [1130, 34] on icon at bounding box center [1133, 34] width 12 height 12
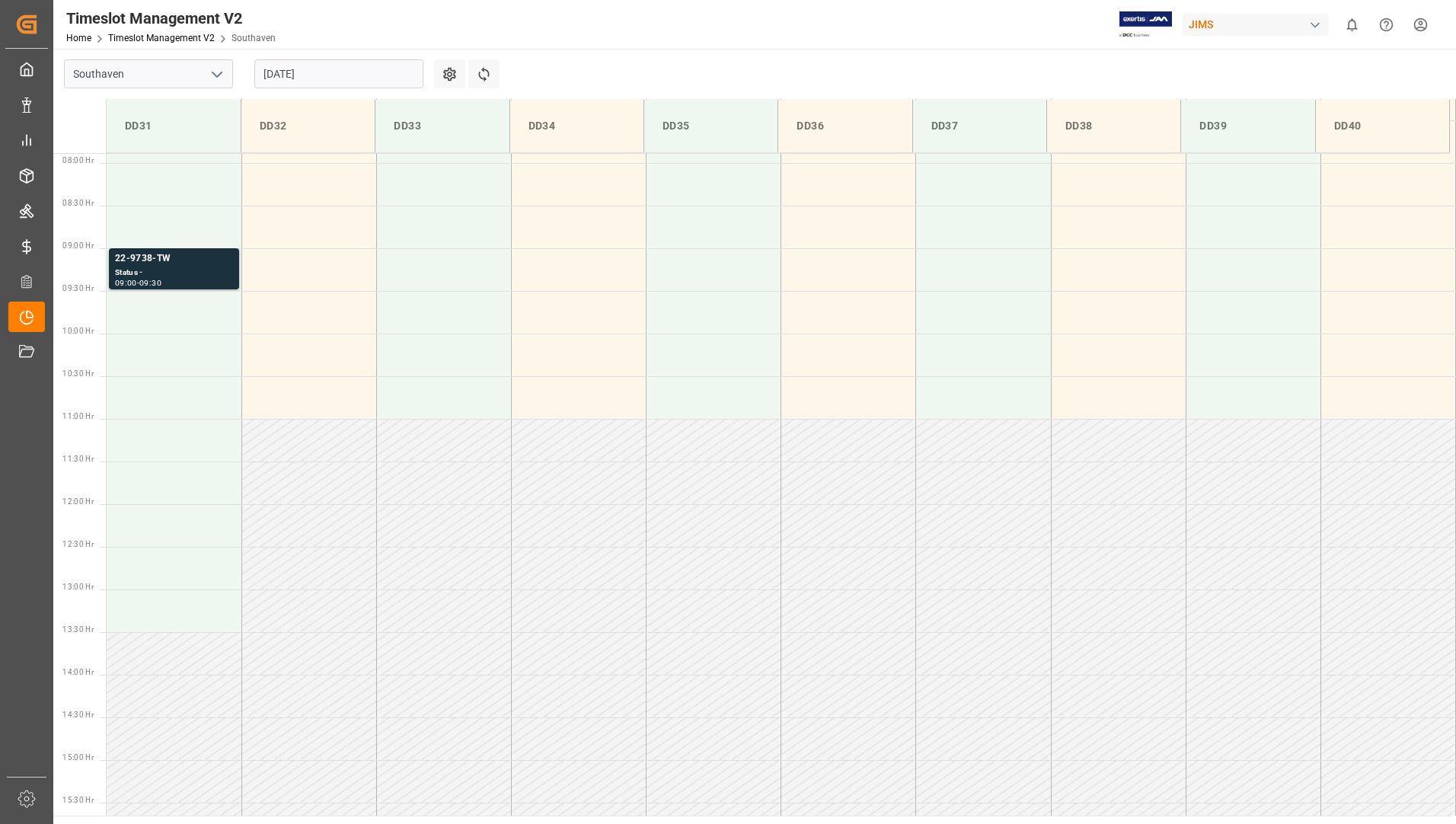
click at [397, 69] on input "[DATE]" at bounding box center [339, 73] width 169 height 29
click at [335, 67] on input "[DATE]" at bounding box center [339, 73] width 169 height 29
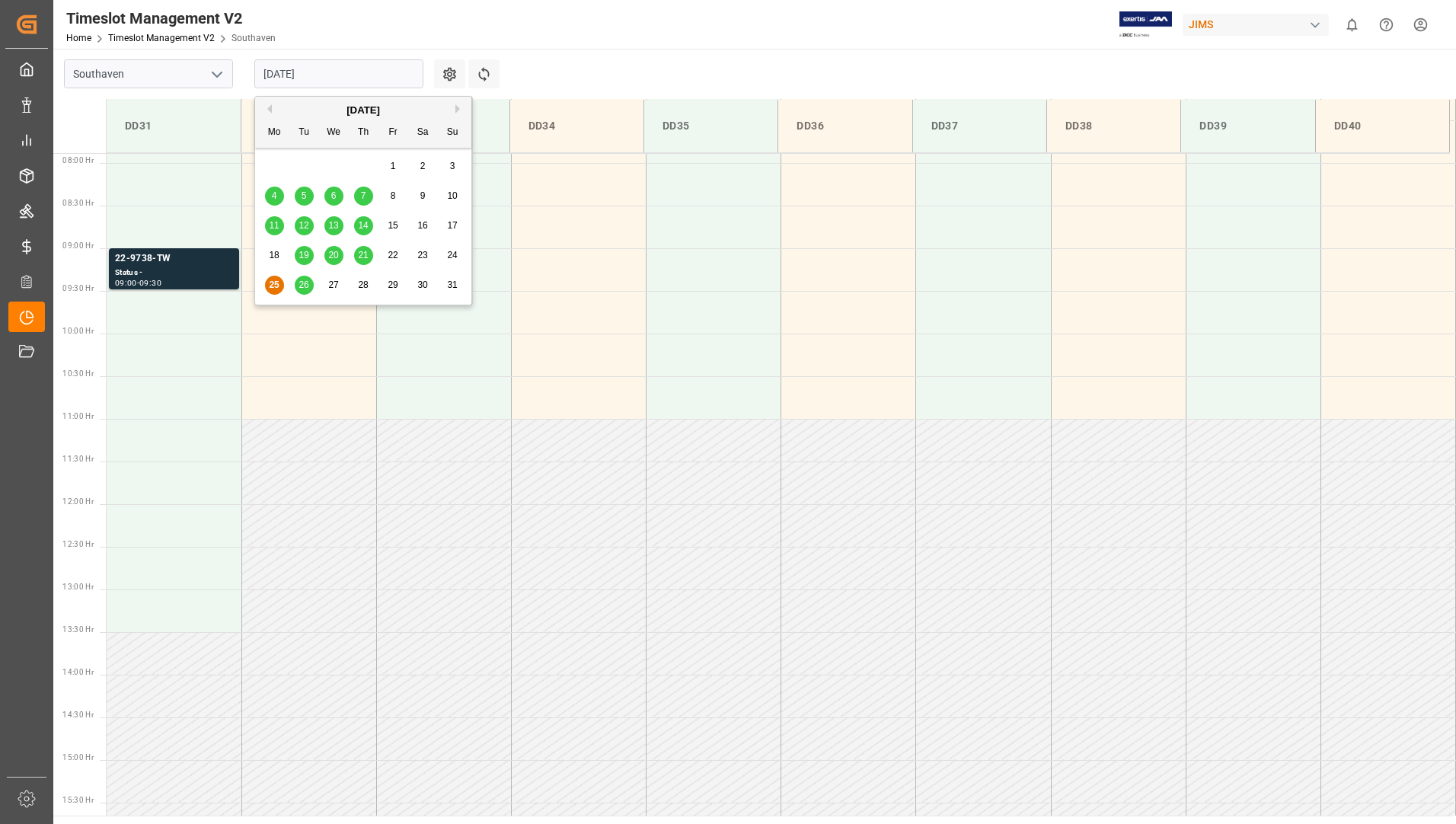
click at [304, 288] on span "26" at bounding box center [302, 285] width 10 height 11
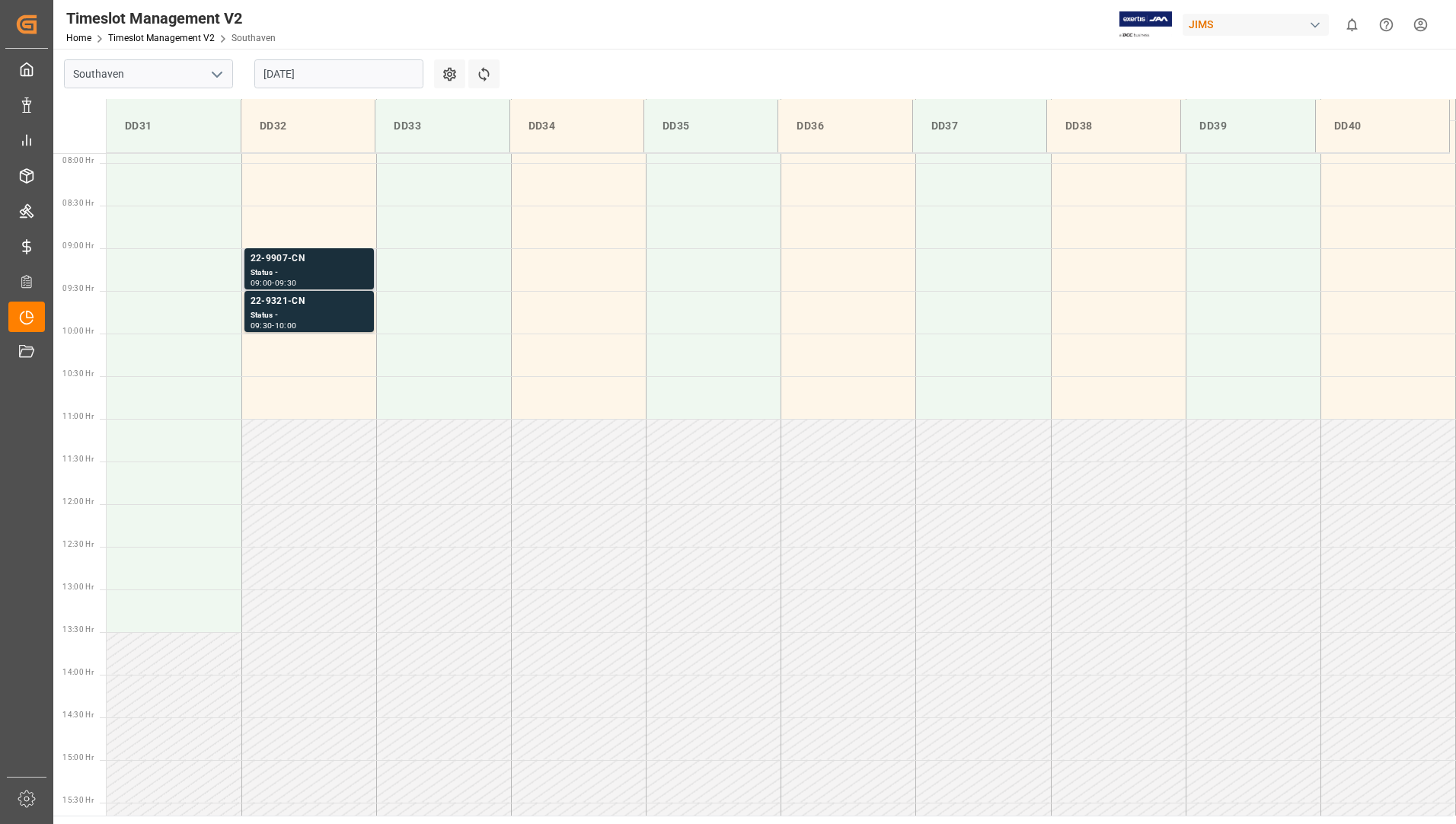
click at [304, 269] on div "Status -" at bounding box center [309, 273] width 117 height 13
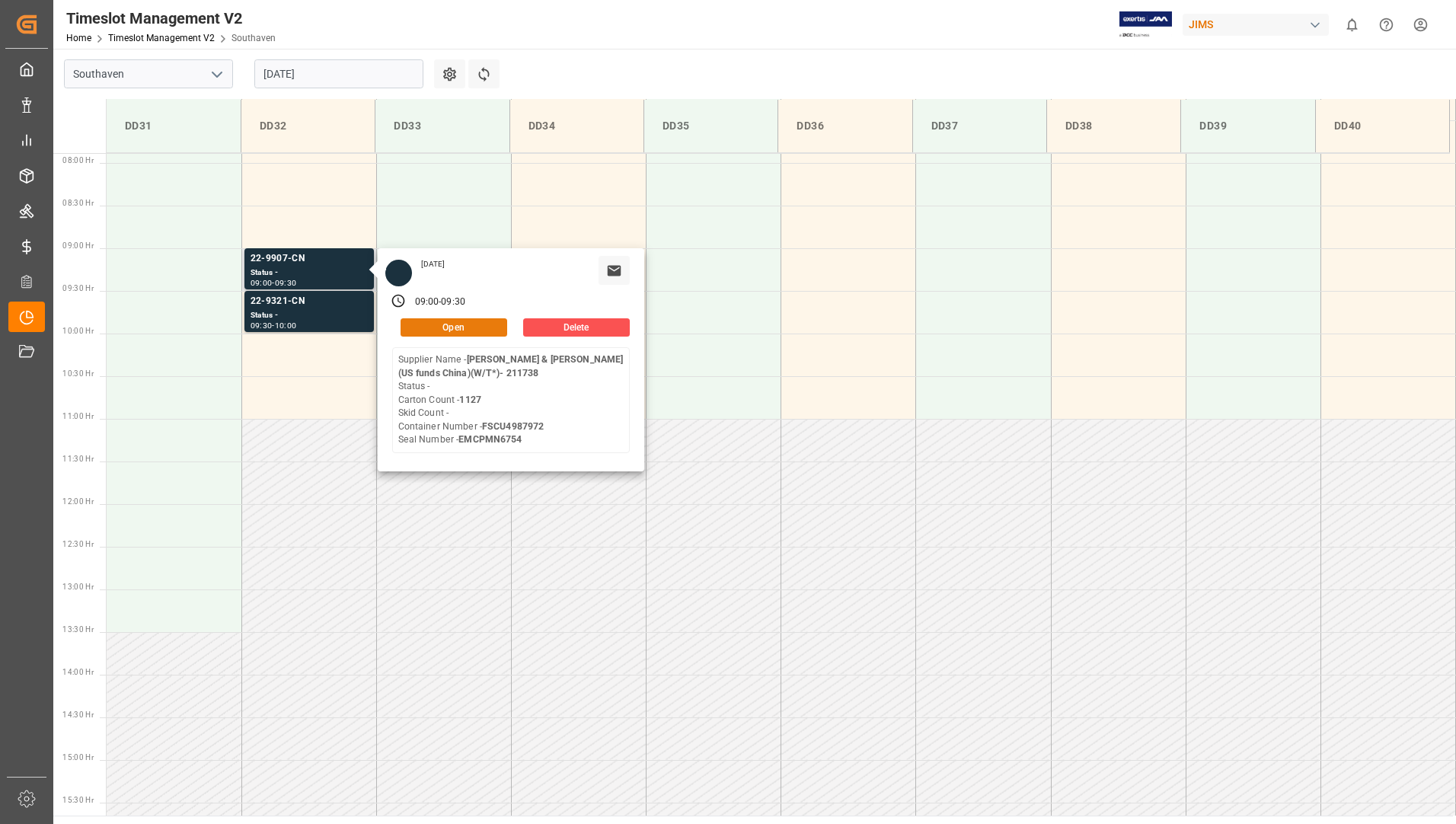
click at [439, 332] on button "Open" at bounding box center [453, 327] width 107 height 19
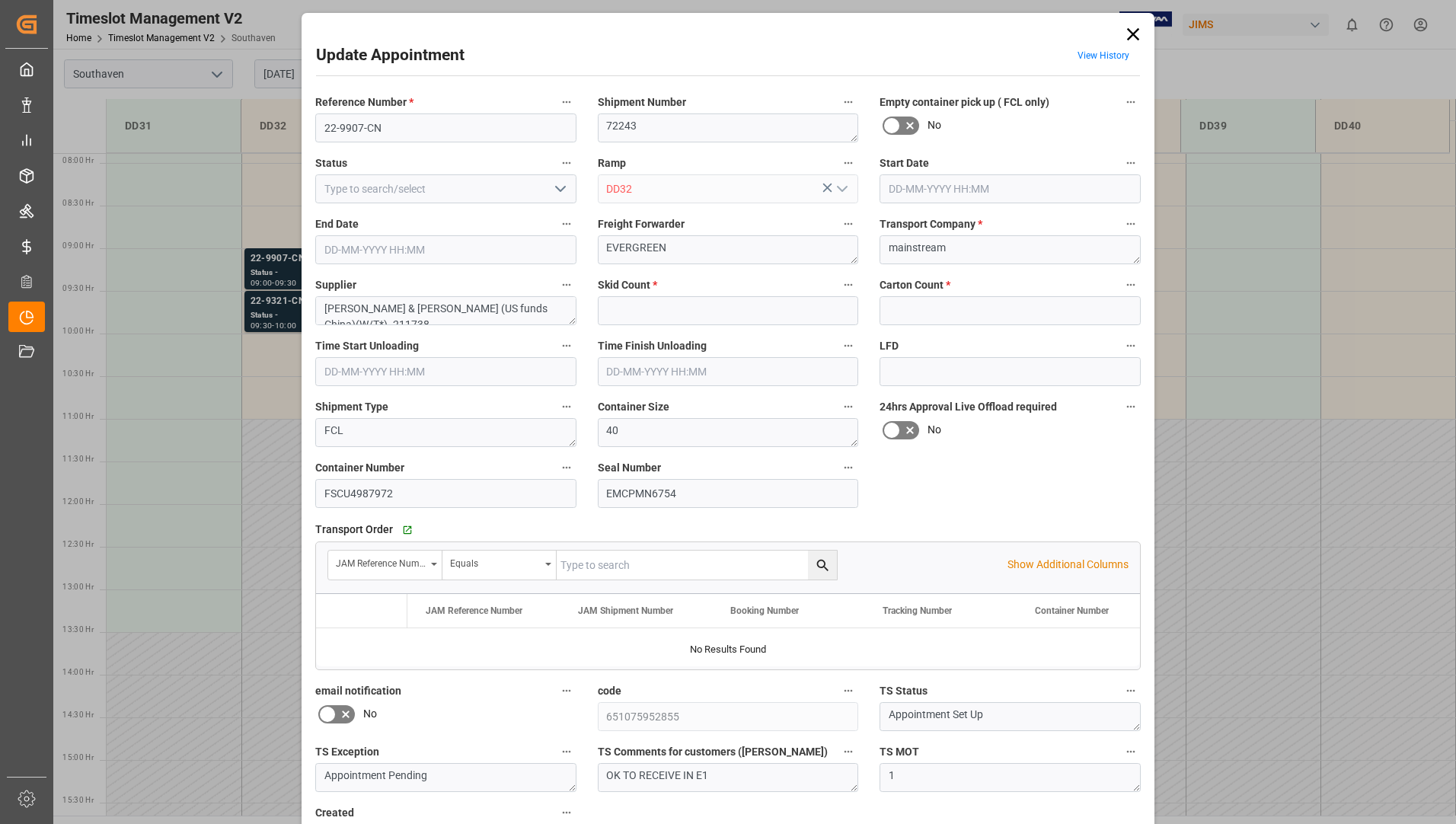
type input "0"
type input "1127"
type input "26-08-2025 09:00"
type input "26-08-2025 09:30"
type input "25-08-2025 13:43"
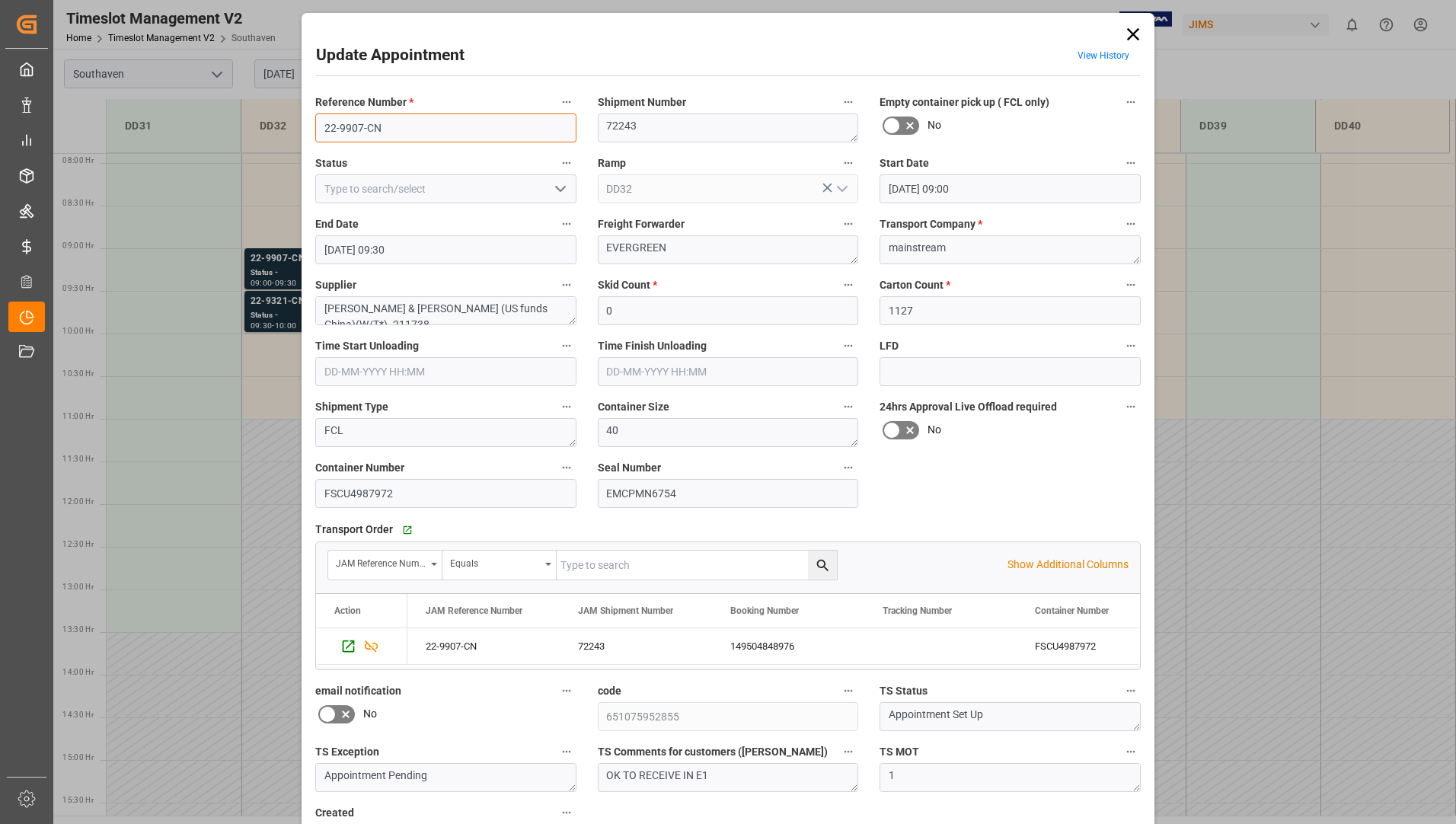
drag, startPoint x: 316, startPoint y: 118, endPoint x: 385, endPoint y: 124, distance: 69.3
click at [385, 124] on input "22-9907-CN" at bounding box center [445, 128] width 261 height 29
drag, startPoint x: 318, startPoint y: 494, endPoint x: 395, endPoint y: 491, distance: 77.1
click at [395, 491] on input "FSCU4987972" at bounding box center [445, 493] width 261 height 29
click at [1131, 35] on icon at bounding box center [1133, 34] width 12 height 12
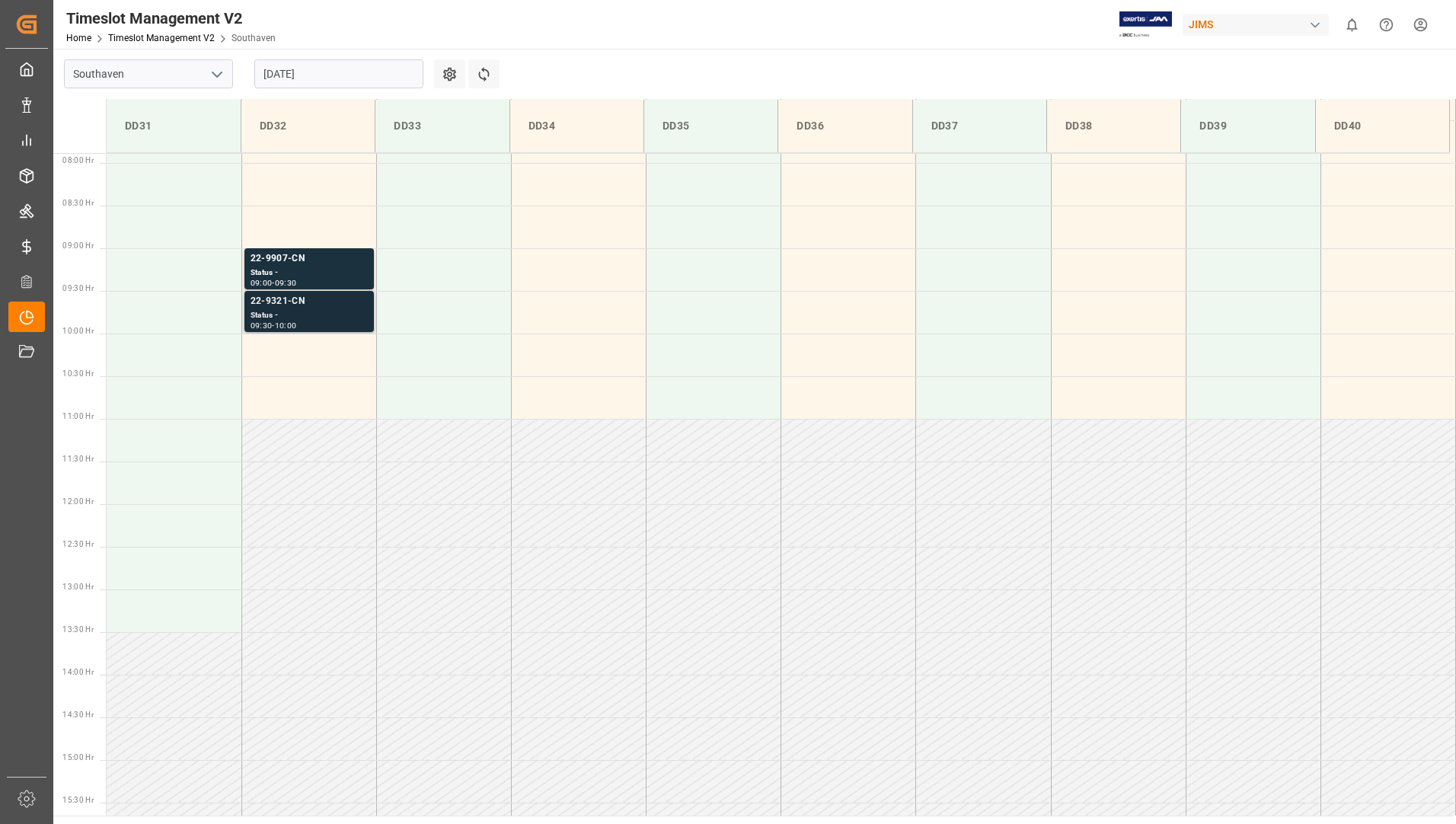
click at [301, 298] on div "22-9321-CN" at bounding box center [309, 301] width 117 height 15
click at [344, 280] on div "09:00 - 09:30" at bounding box center [309, 283] width 117 height 8
click at [288, 318] on div "Status -" at bounding box center [309, 316] width 117 height 13
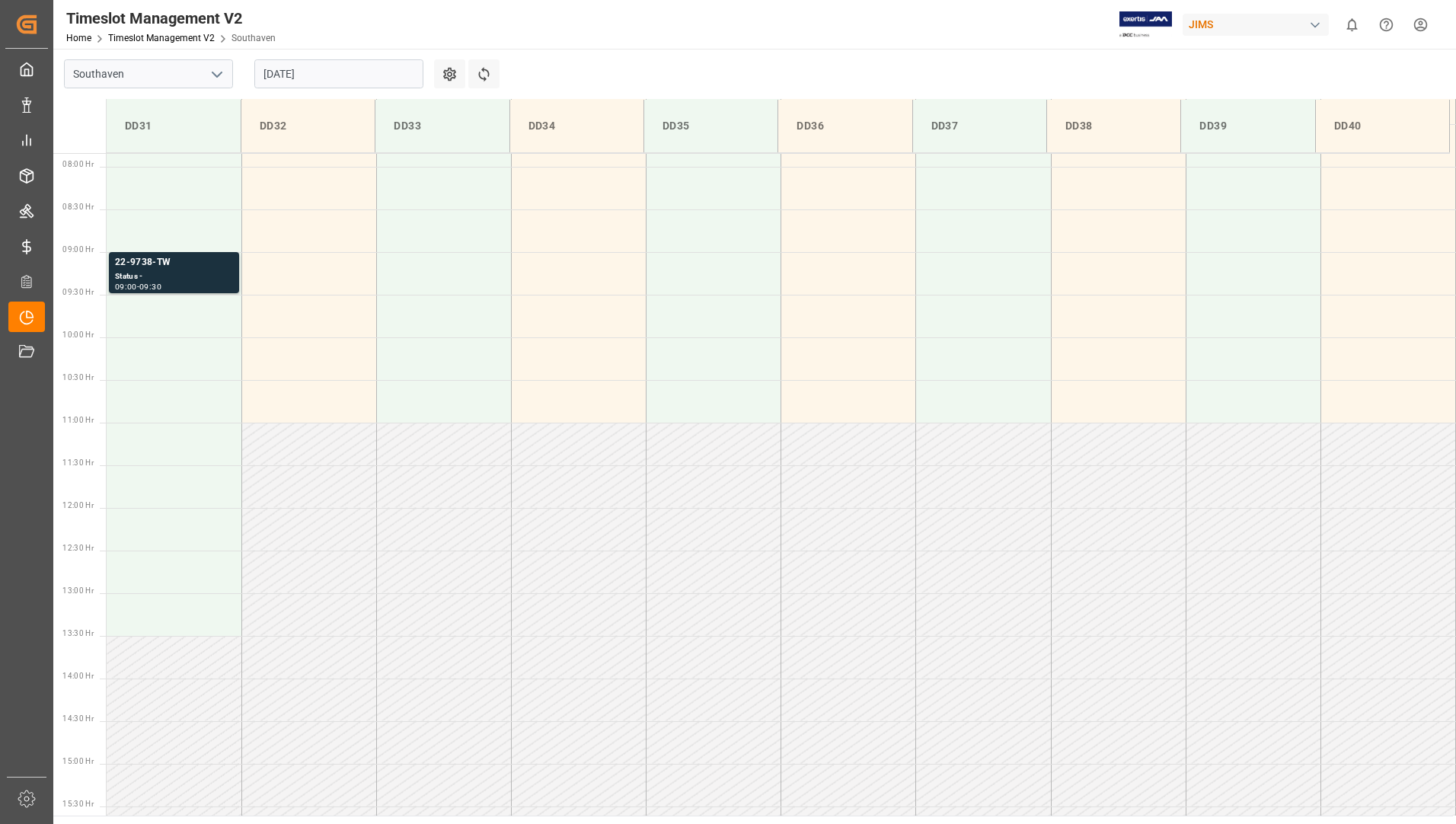
scroll to position [672, 0]
click at [353, 78] on input "[DATE]" at bounding box center [339, 73] width 169 height 29
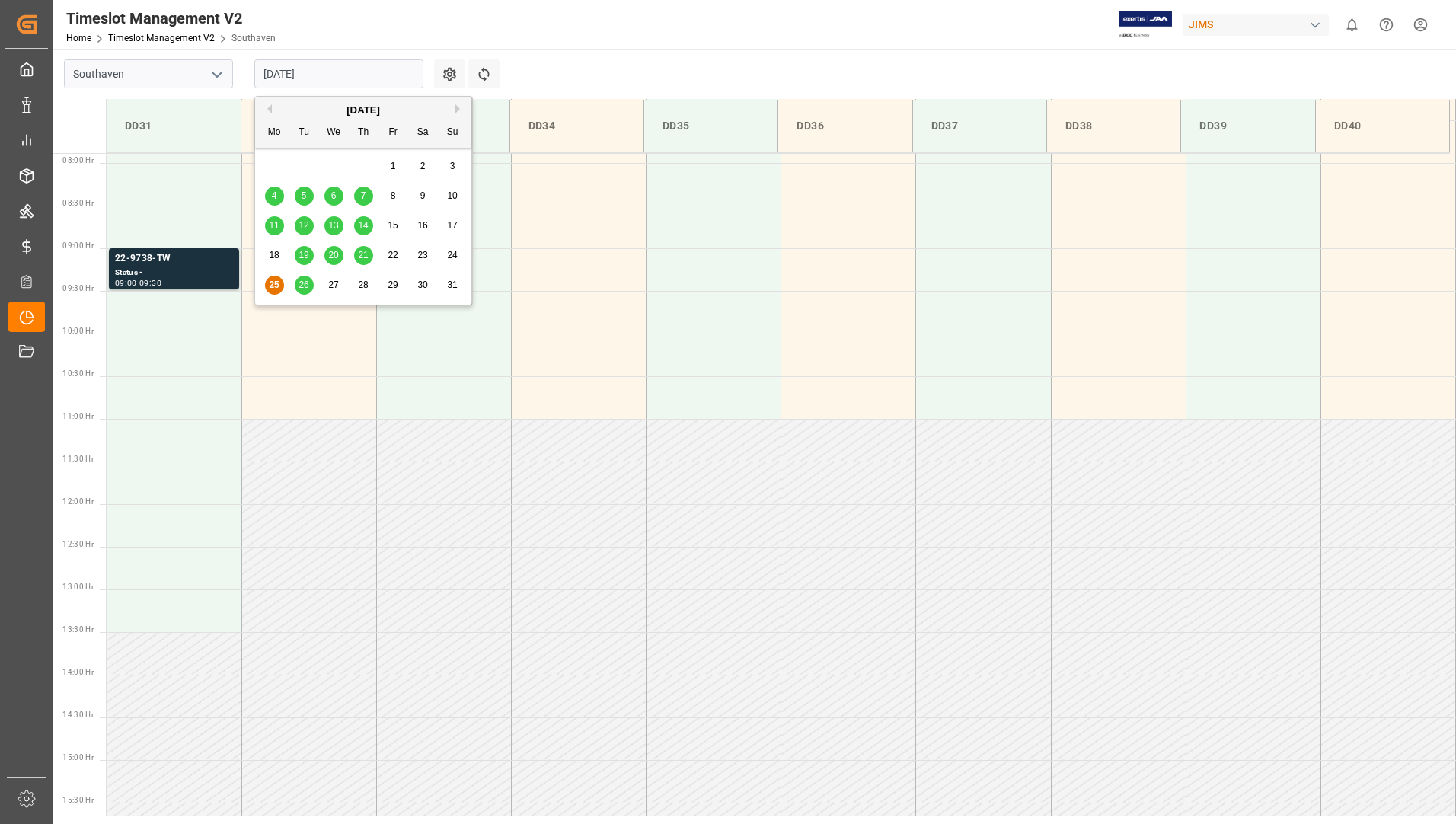
click at [298, 288] on div "26" at bounding box center [304, 285] width 19 height 19
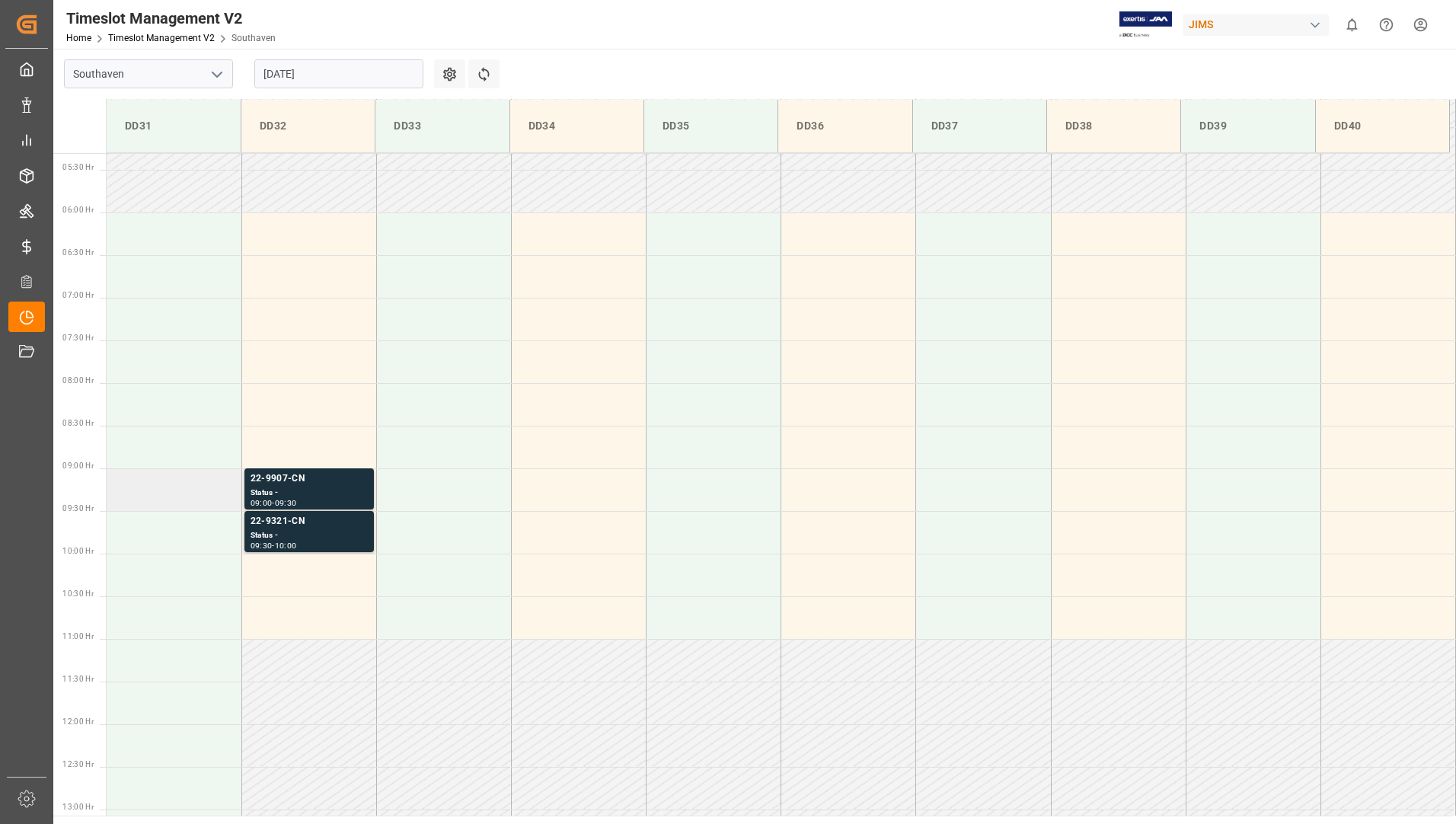
scroll to position [444, 0]
click at [140, 254] on td at bounding box center [174, 242] width 135 height 42
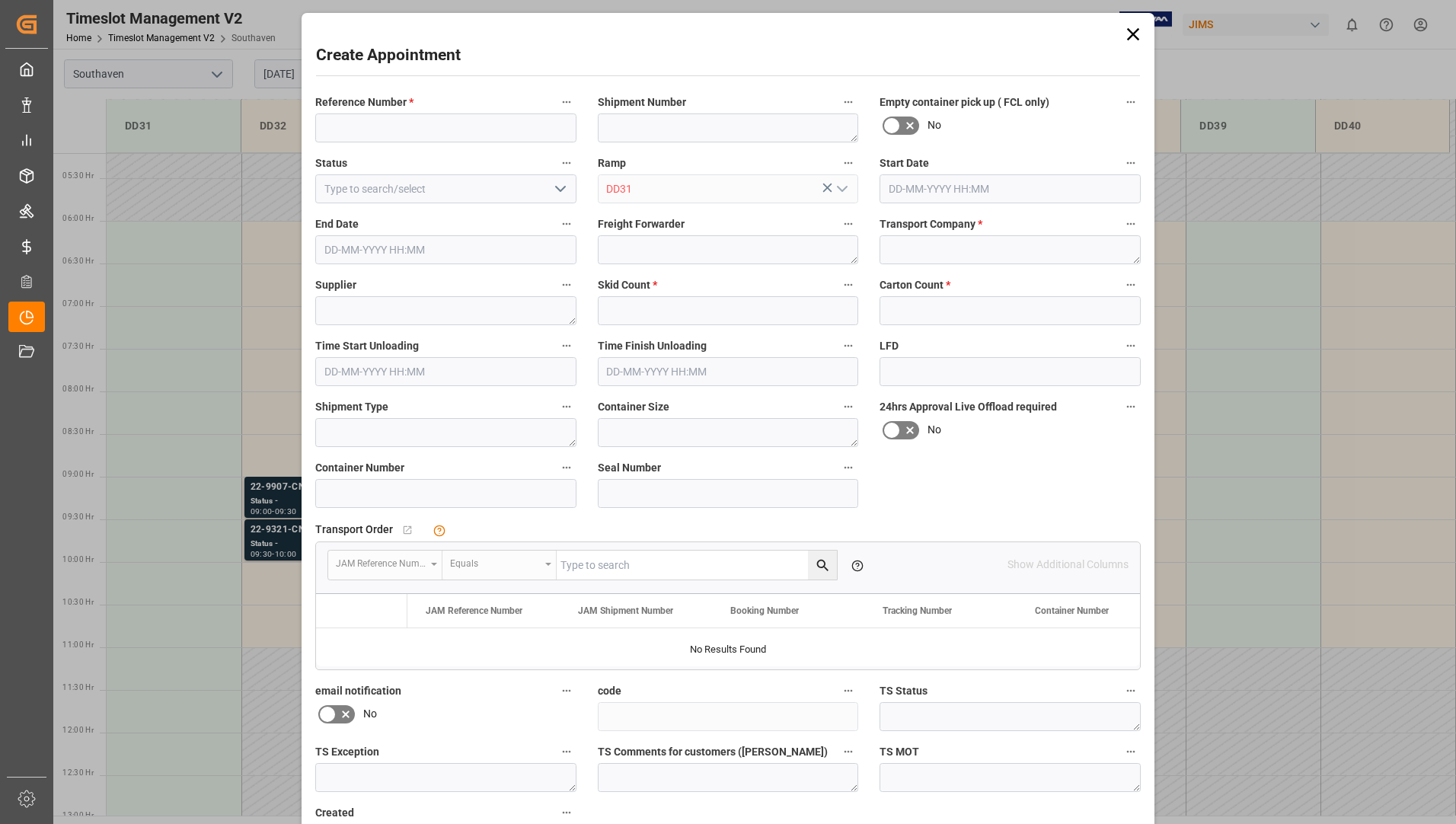
type input "26-08-2025 06:00"
type input "26-08-2025 06:30"
click at [363, 131] on input at bounding box center [445, 128] width 261 height 29
type input "0"
click at [967, 248] on textarea at bounding box center [1010, 250] width 261 height 29
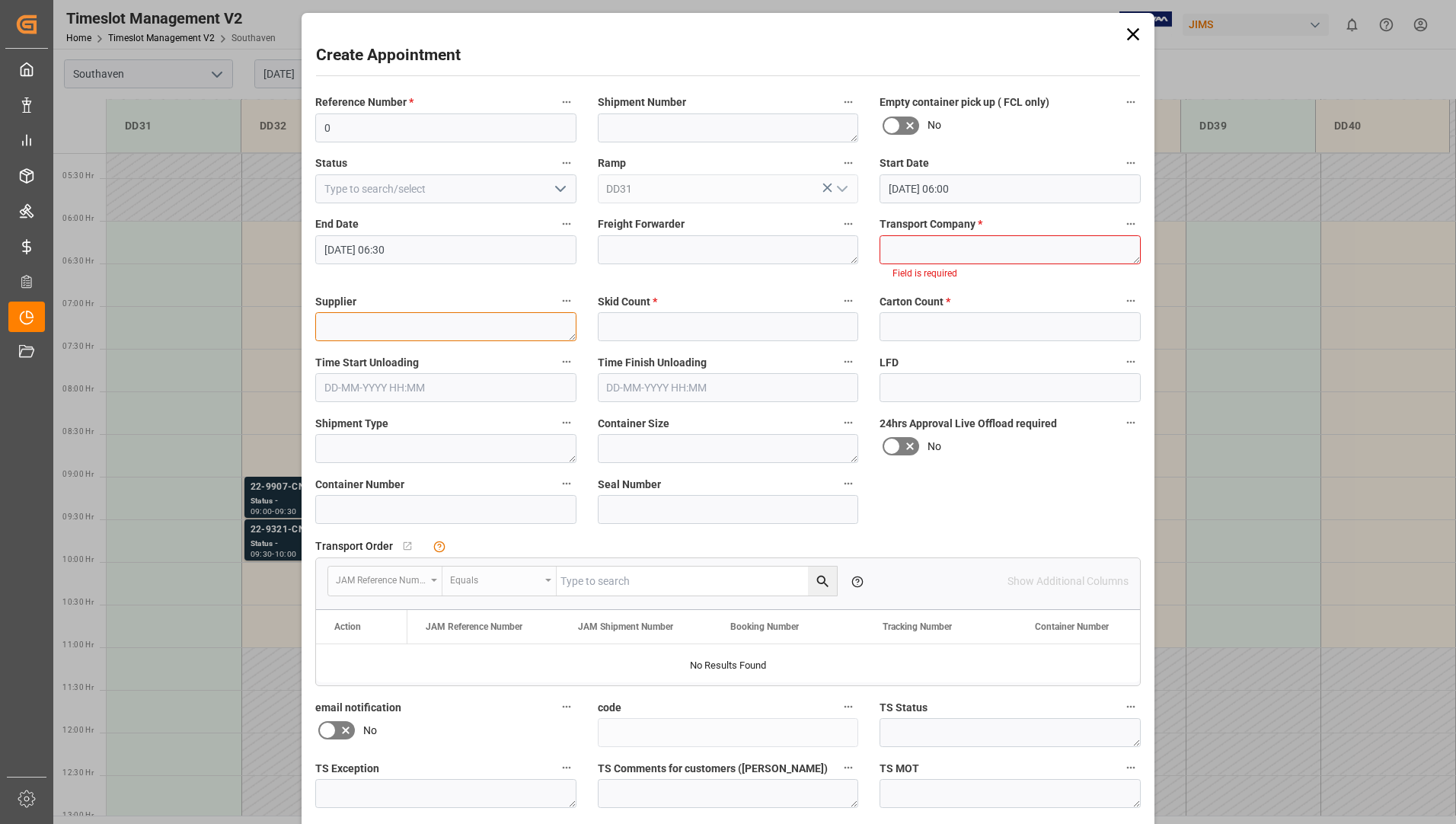
click at [535, 333] on textarea at bounding box center [445, 326] width 261 height 29
type textarea "Guillemot"
click at [735, 333] on input "text" at bounding box center [728, 326] width 261 height 29
type input "14"
click at [900, 318] on input "text" at bounding box center [1010, 326] width 261 height 29
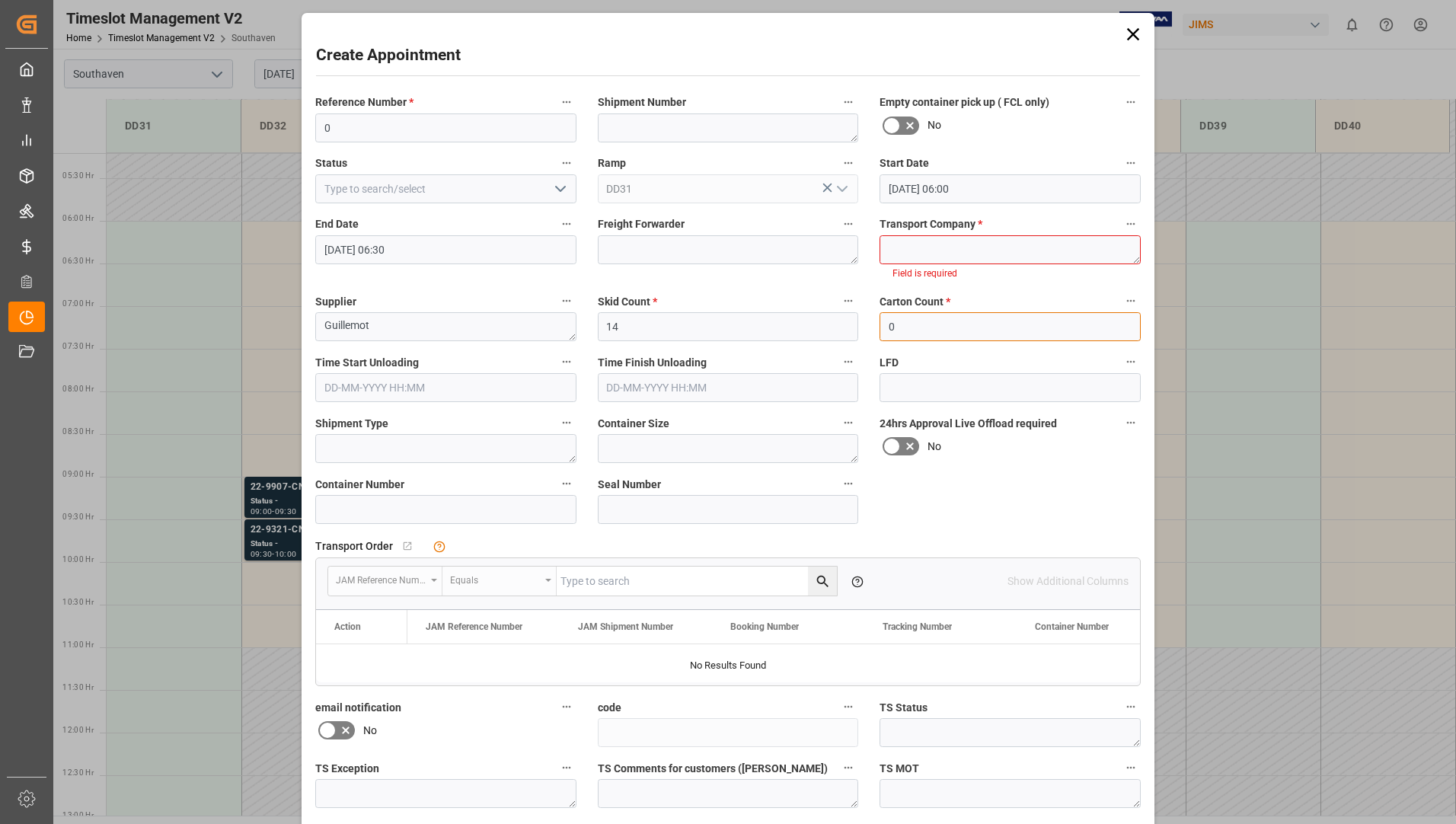
type input "0"
click at [937, 251] on textarea at bounding box center [1010, 250] width 261 height 29
paste textarea "DEKO"
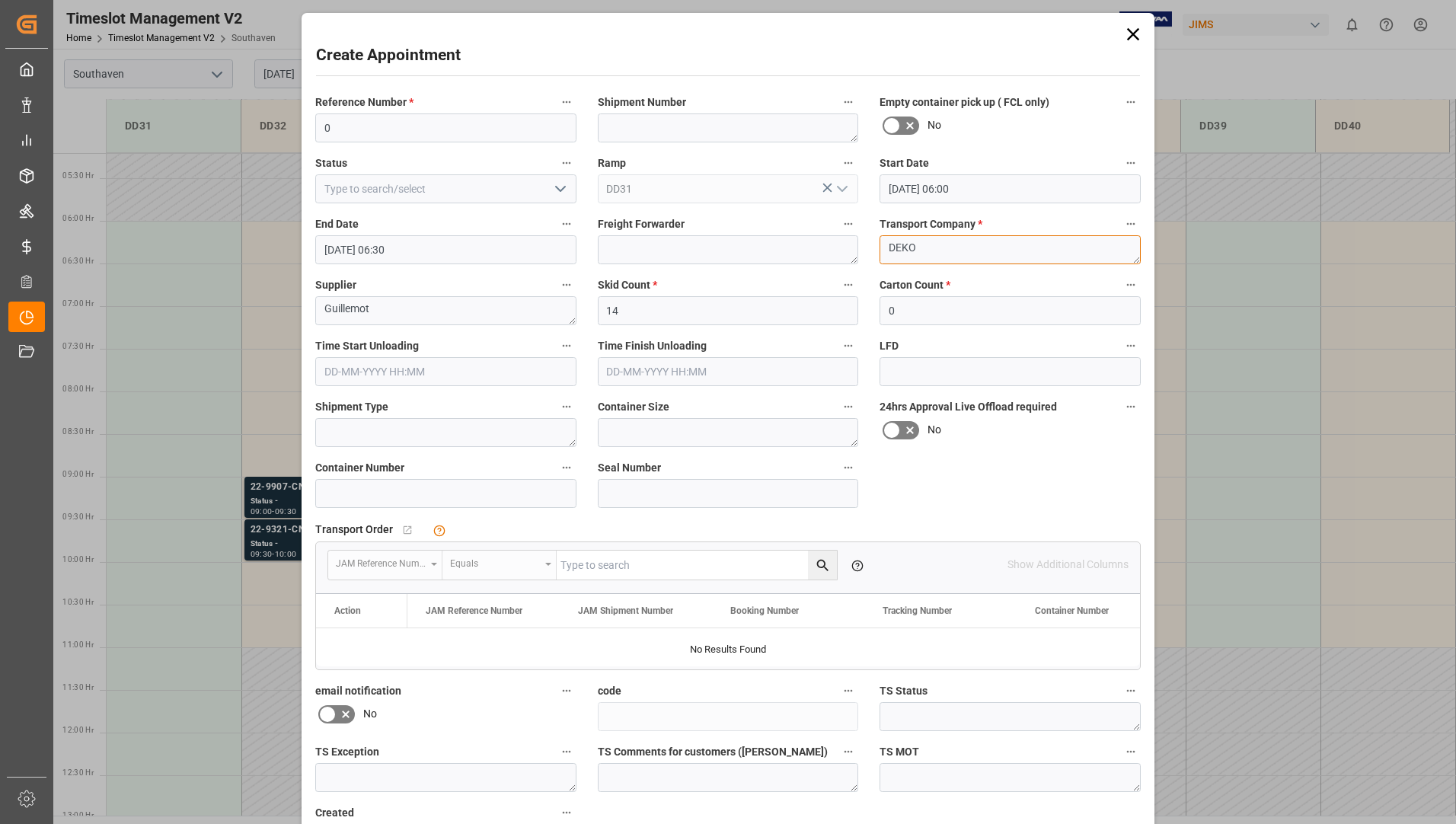
type textarea "DEKO"
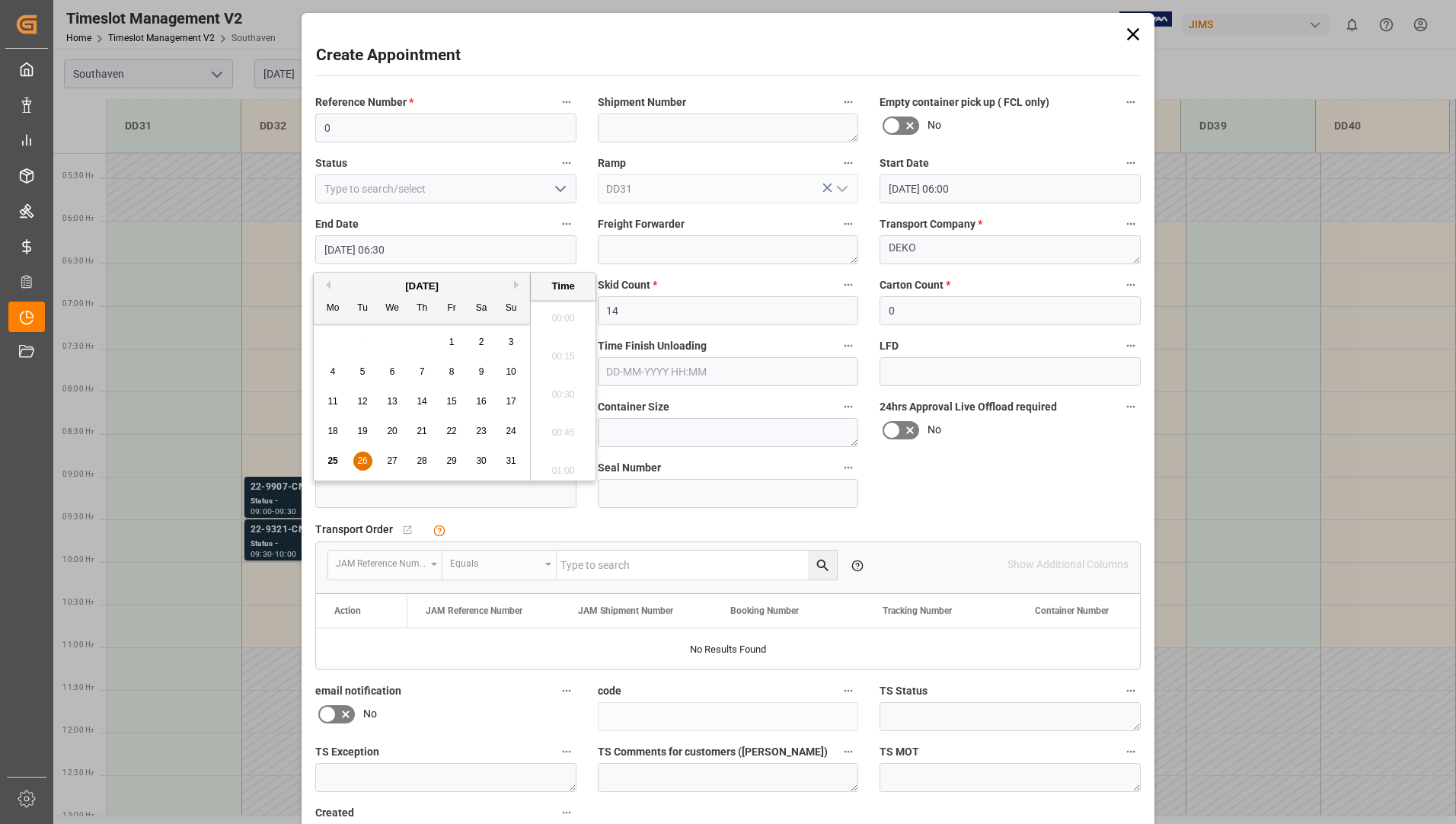
click at [545, 254] on input "26-08-2025 06:30" at bounding box center [445, 250] width 261 height 29
click at [356, 457] on div "26" at bounding box center [363, 461] width 19 height 19
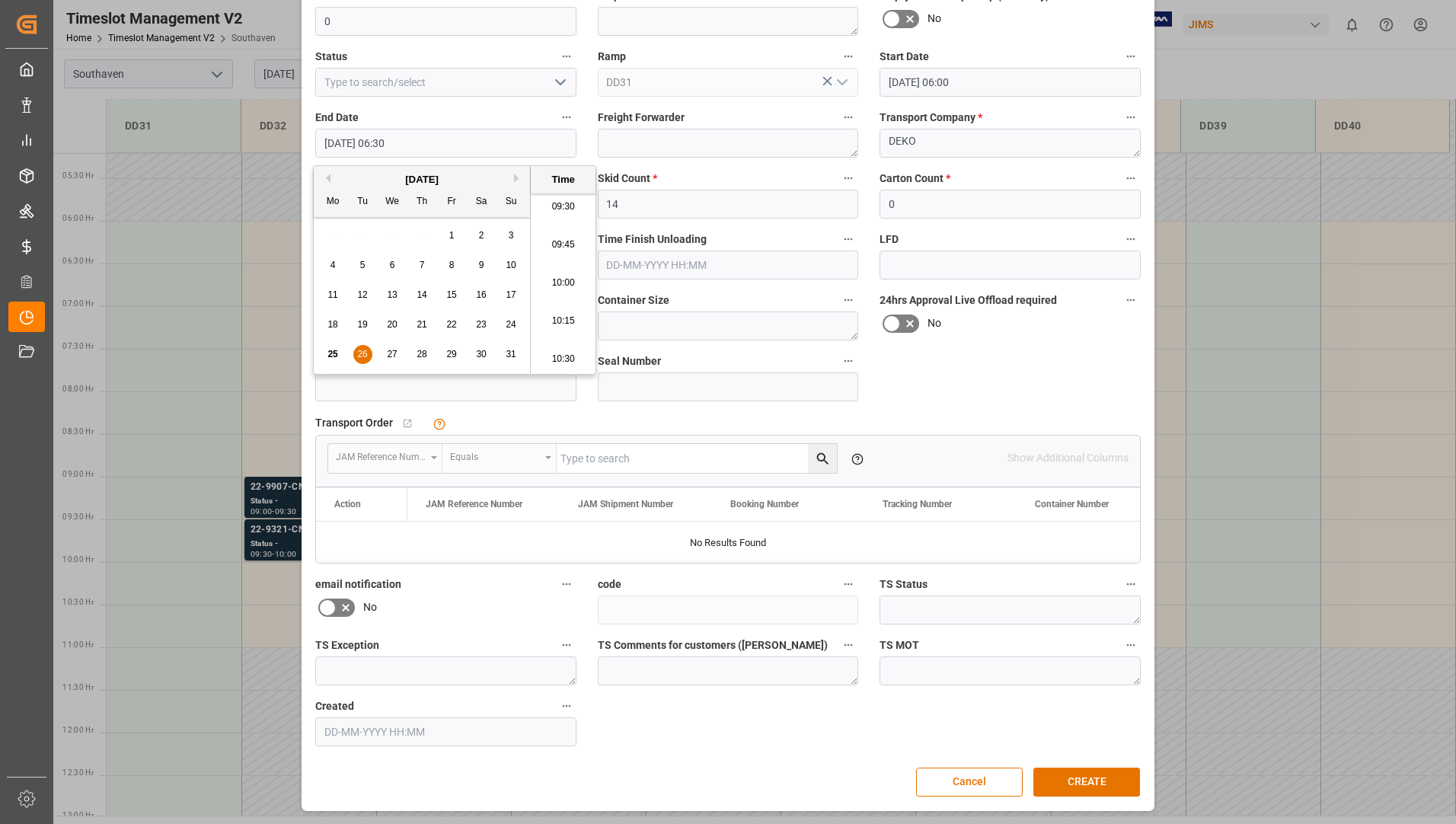
scroll to position [1605, 0]
click at [566, 353] on li "11:30" at bounding box center [563, 359] width 64 height 38
type input "26-08-2025 11:30"
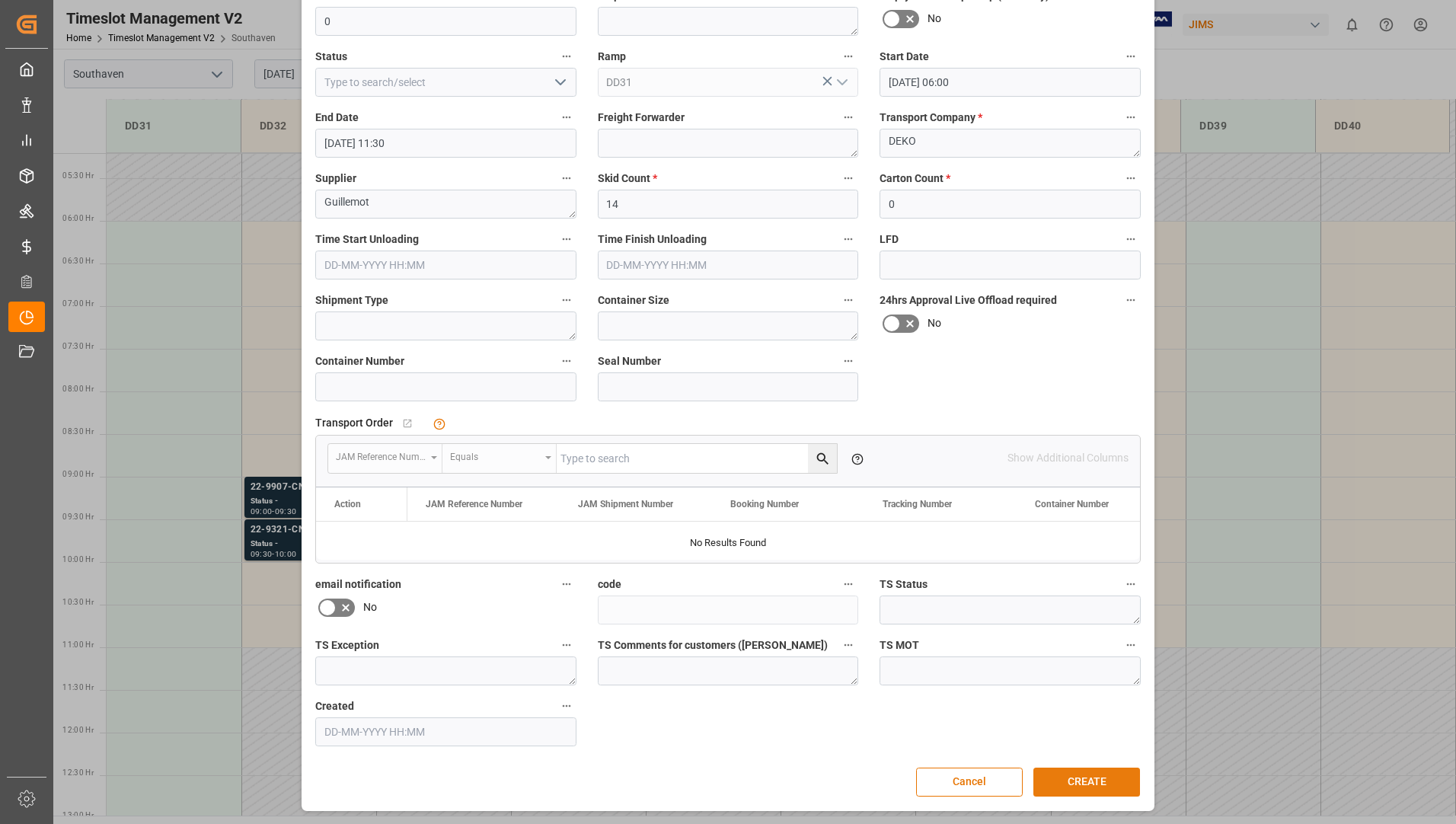
click at [1056, 778] on button "CREATE" at bounding box center [1086, 782] width 107 height 29
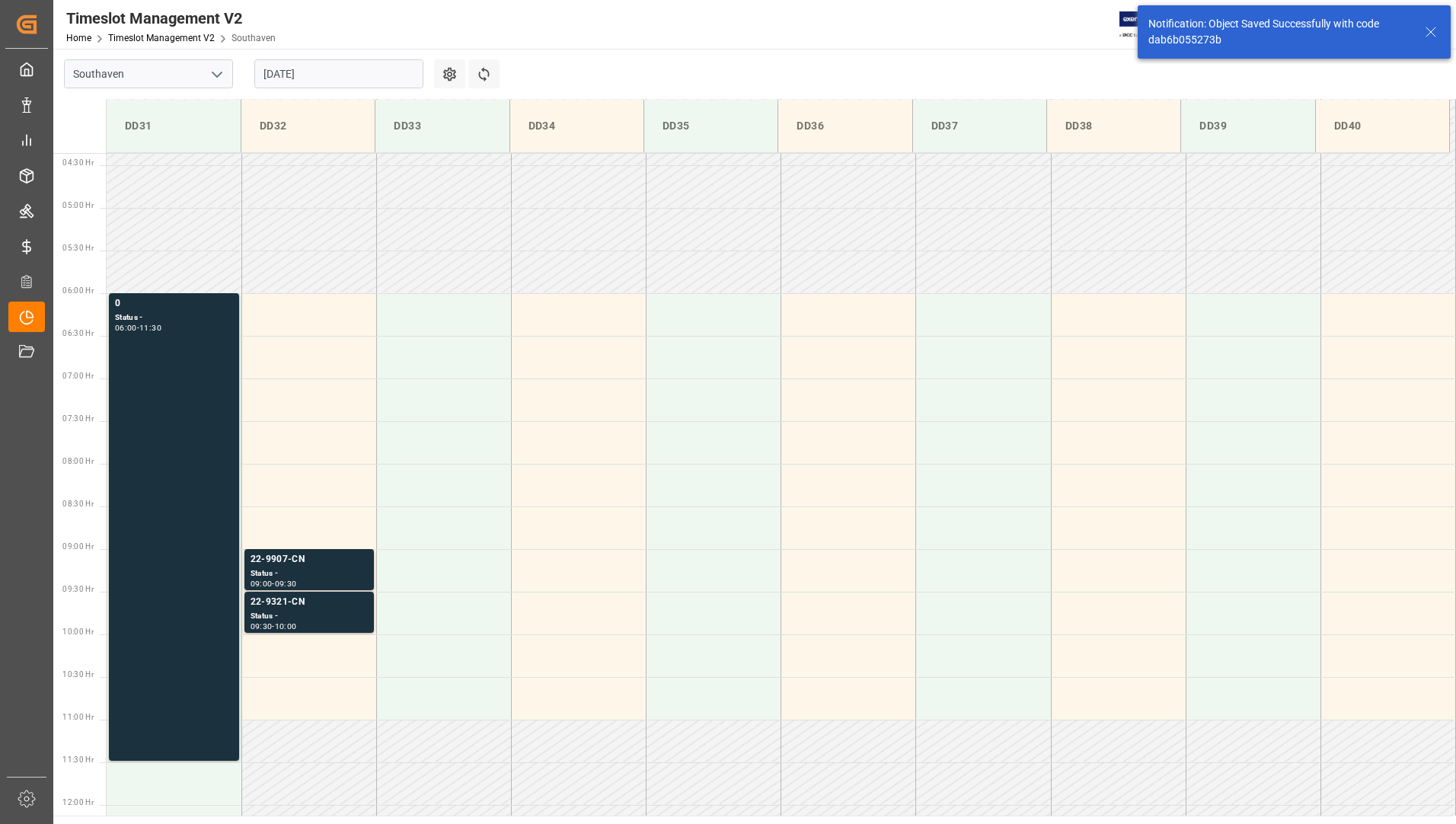
scroll to position [416, 0]
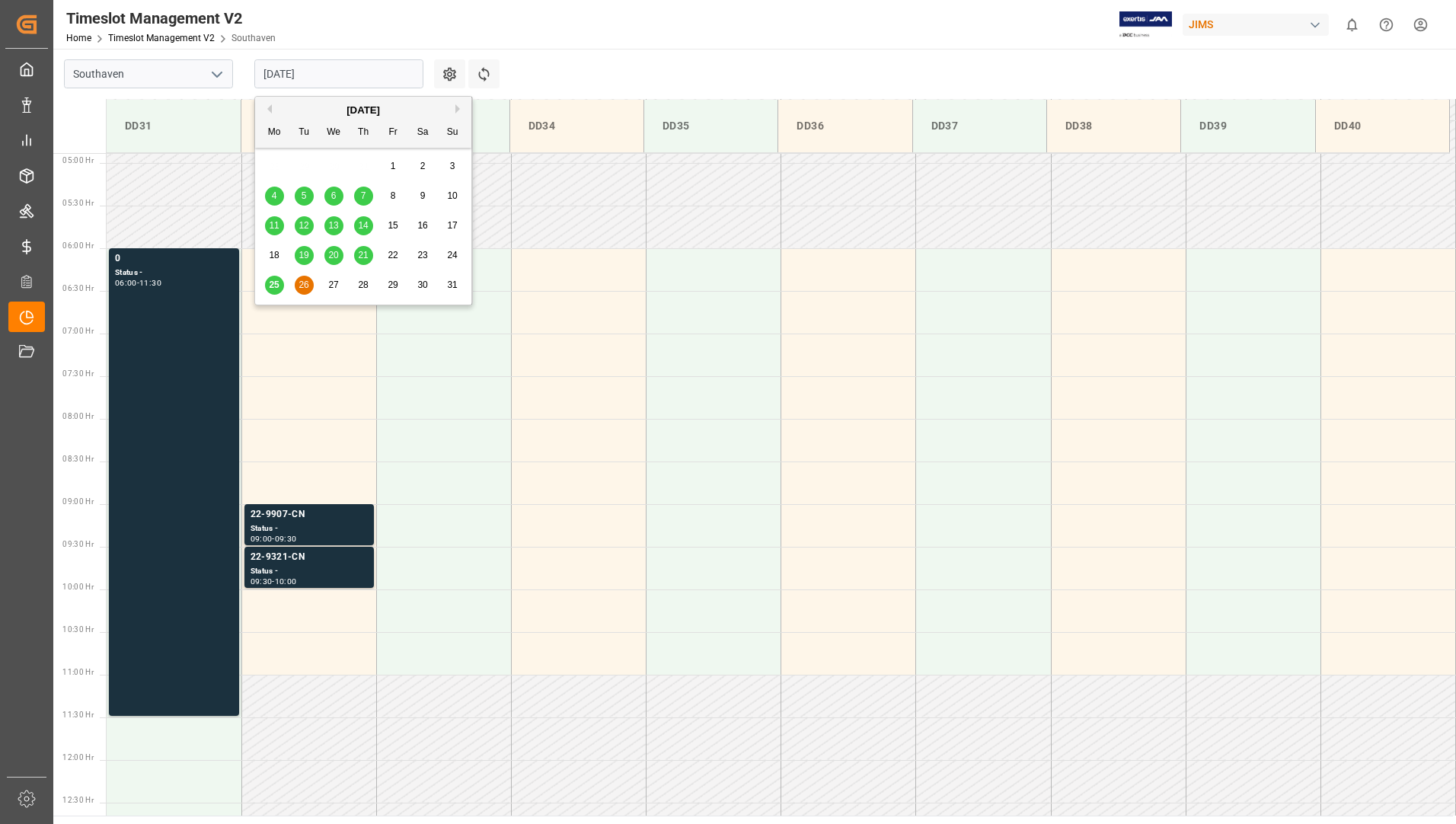
click at [377, 70] on input "26-08-2025" at bounding box center [339, 73] width 169 height 29
click at [271, 282] on span "25" at bounding box center [273, 285] width 10 height 11
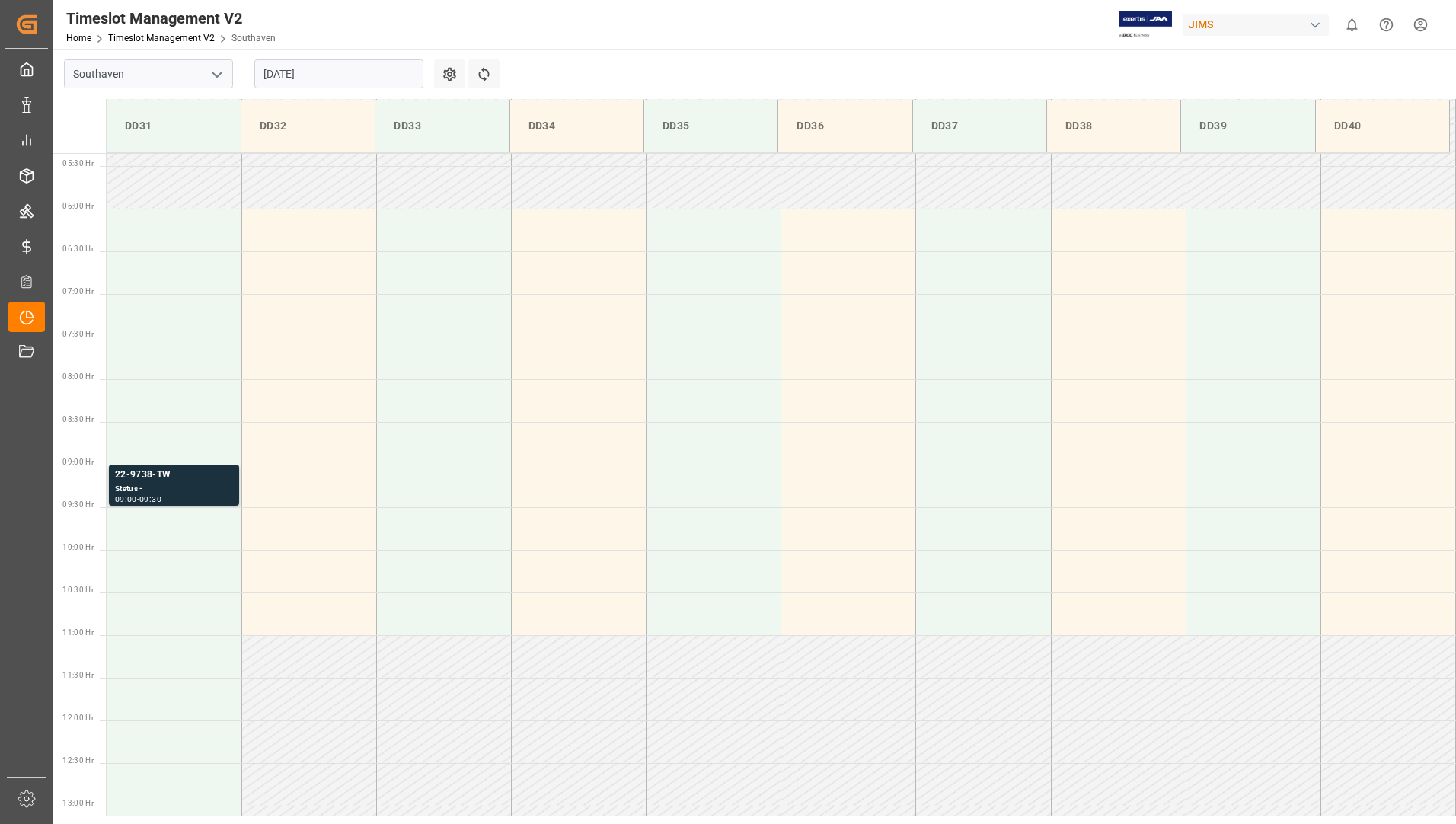
scroll to position [672, 0]
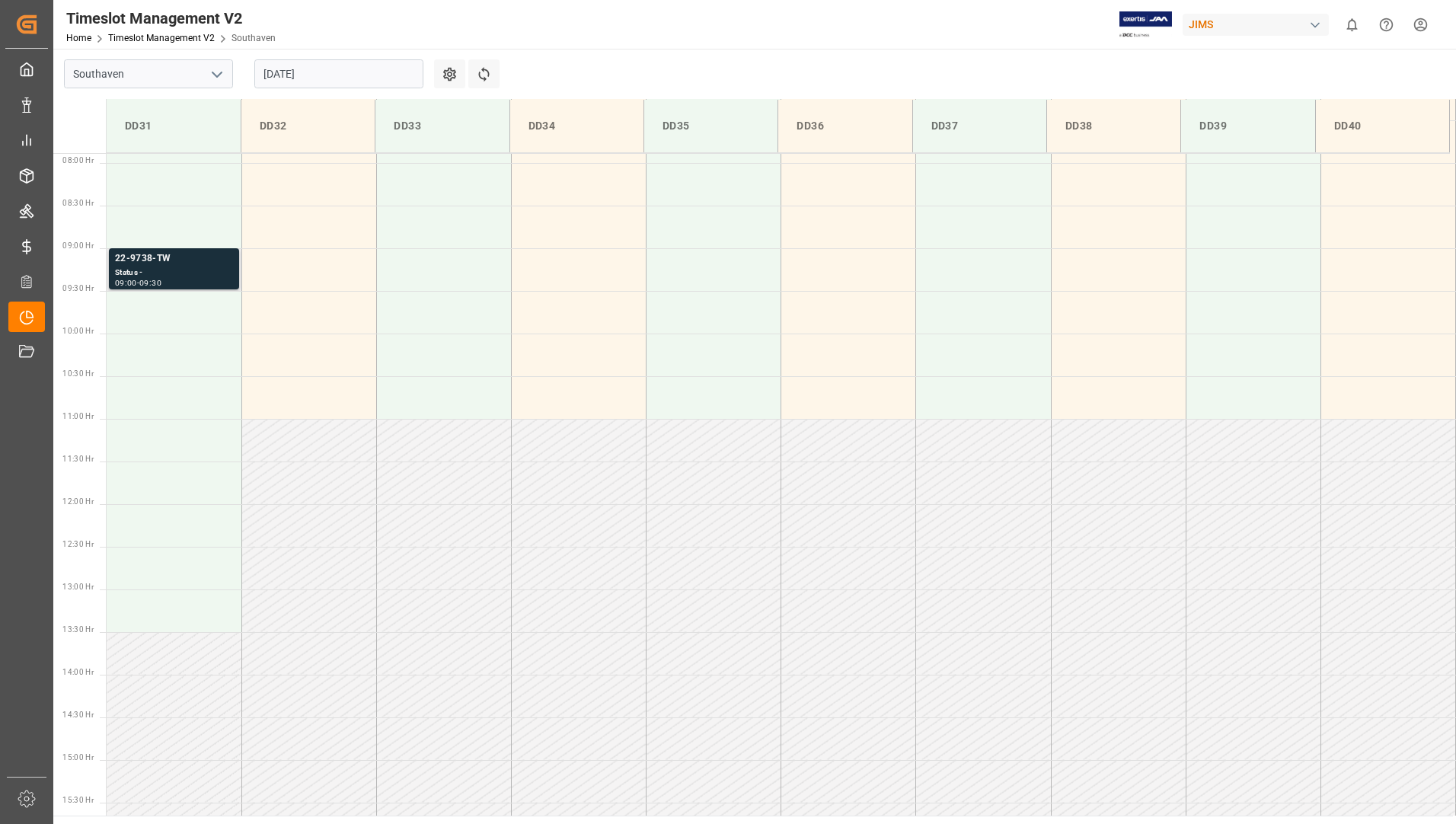
click at [194, 273] on div "Status -" at bounding box center [174, 273] width 118 height 13
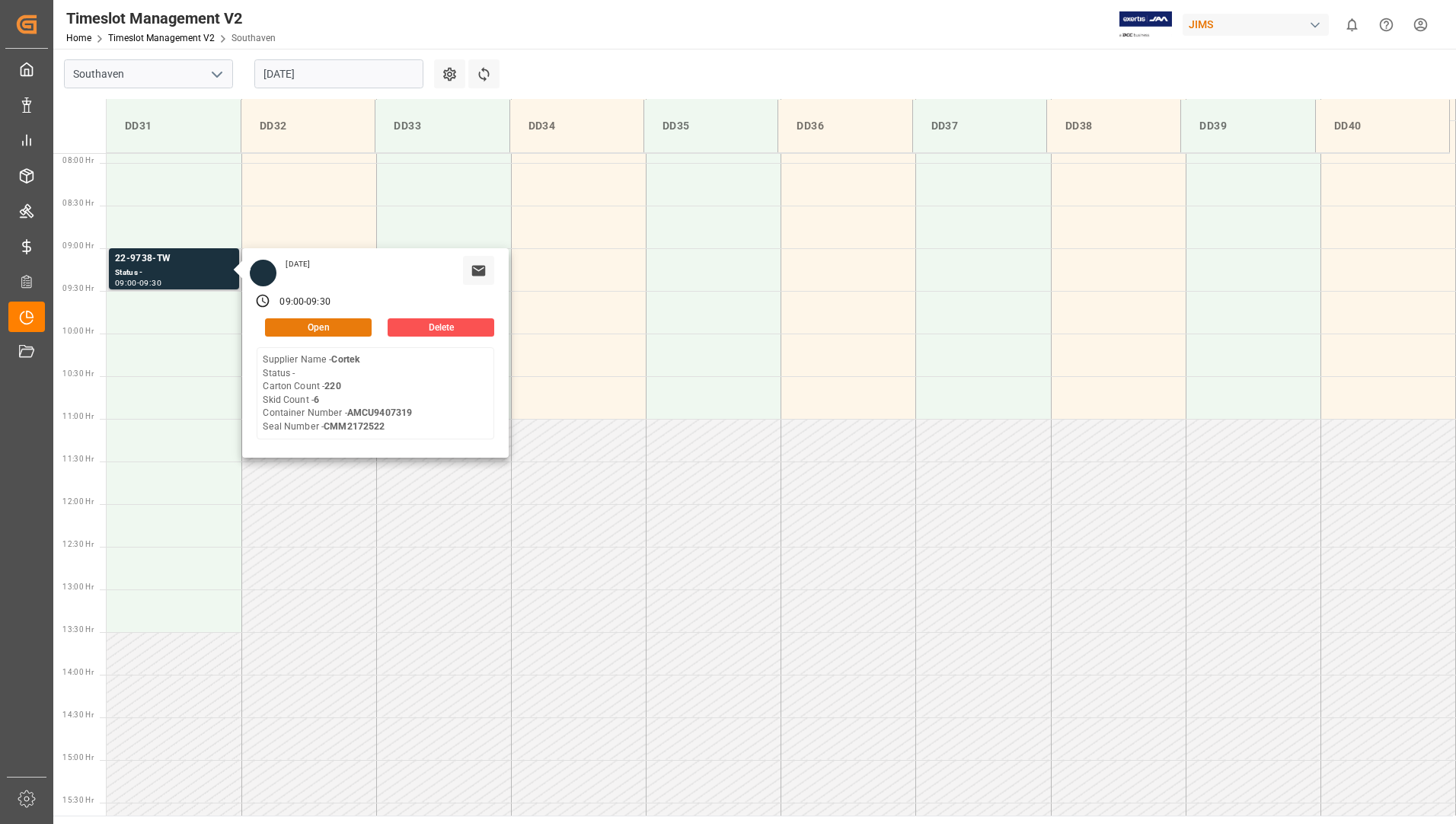
click at [332, 321] on button "Open" at bounding box center [317, 327] width 107 height 19
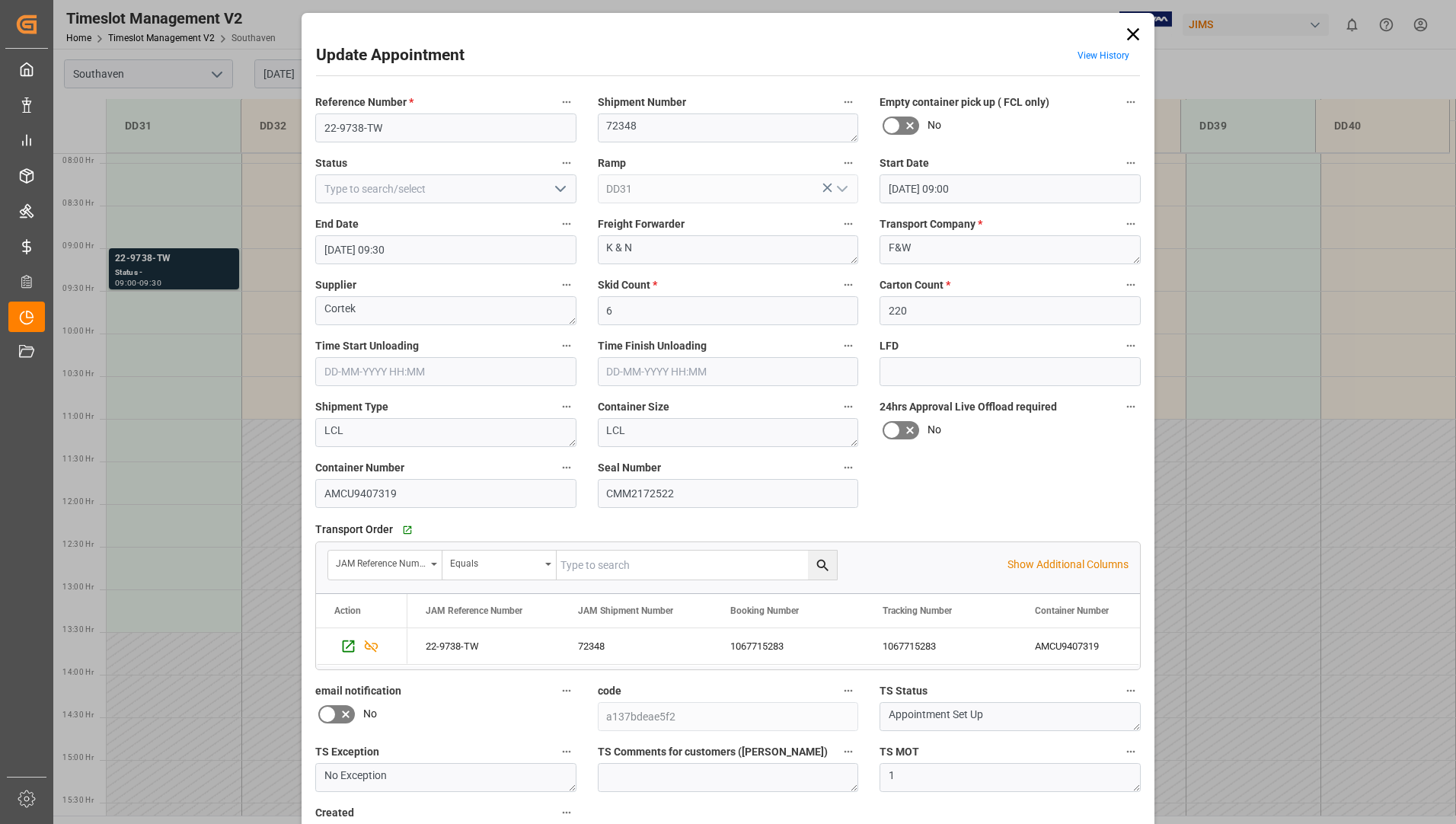
click at [551, 187] on icon "open menu" at bounding box center [560, 189] width 19 height 19
click at [441, 256] on div "Completed" at bounding box center [445, 257] width 259 height 34
type input "Completed"
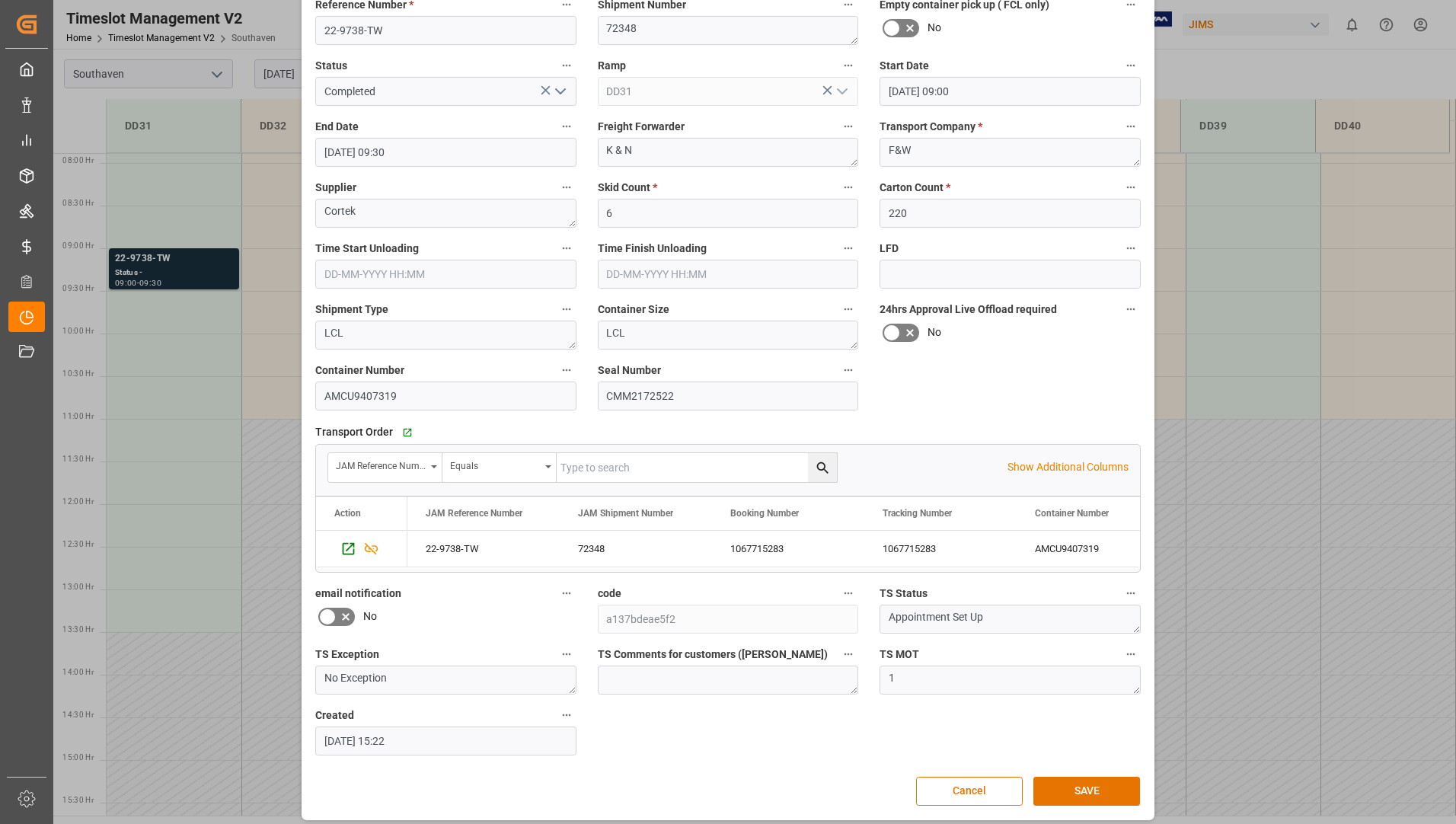
scroll to position [107, 0]
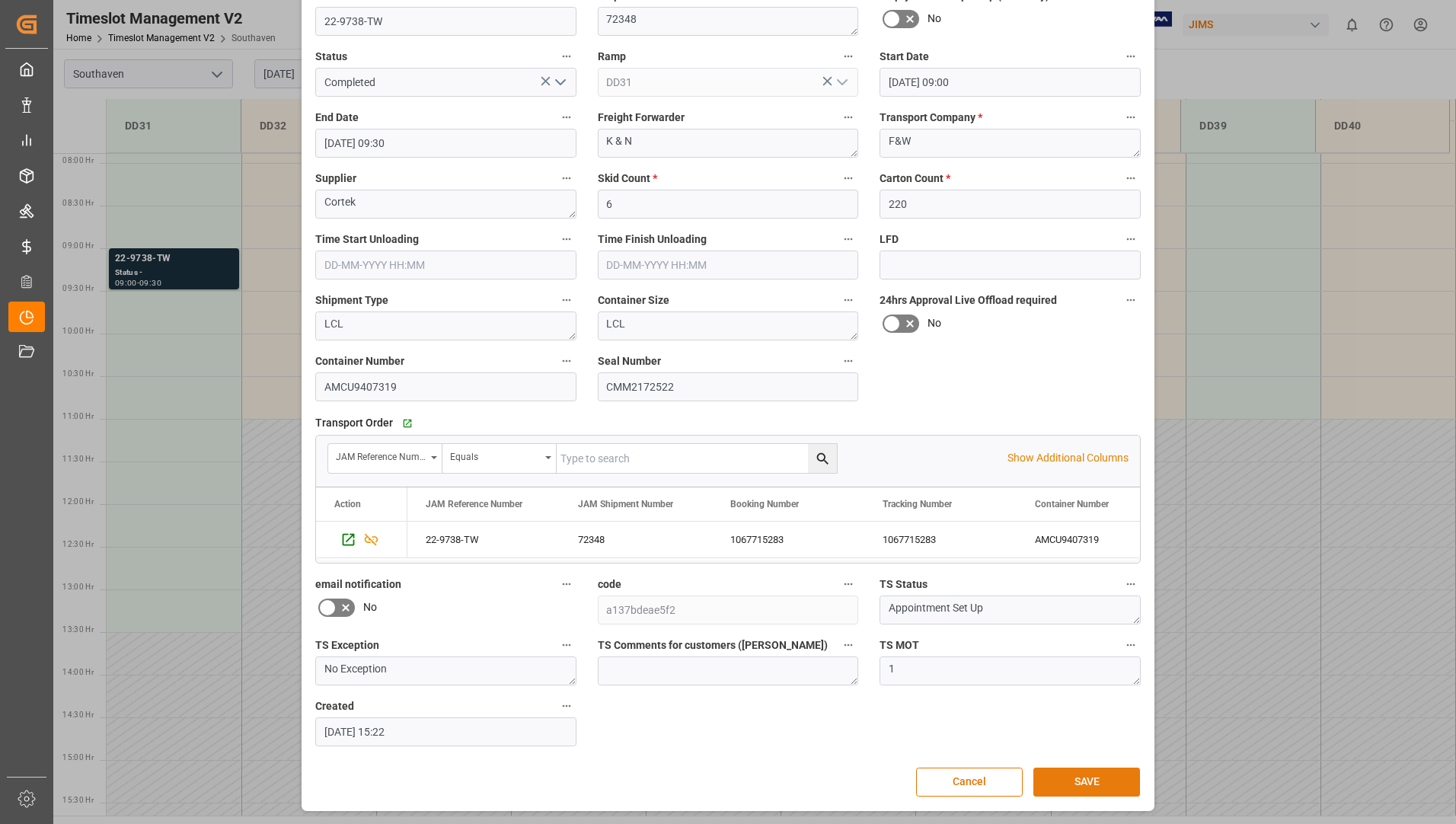
click at [1069, 778] on button "SAVE" at bounding box center [1086, 782] width 107 height 29
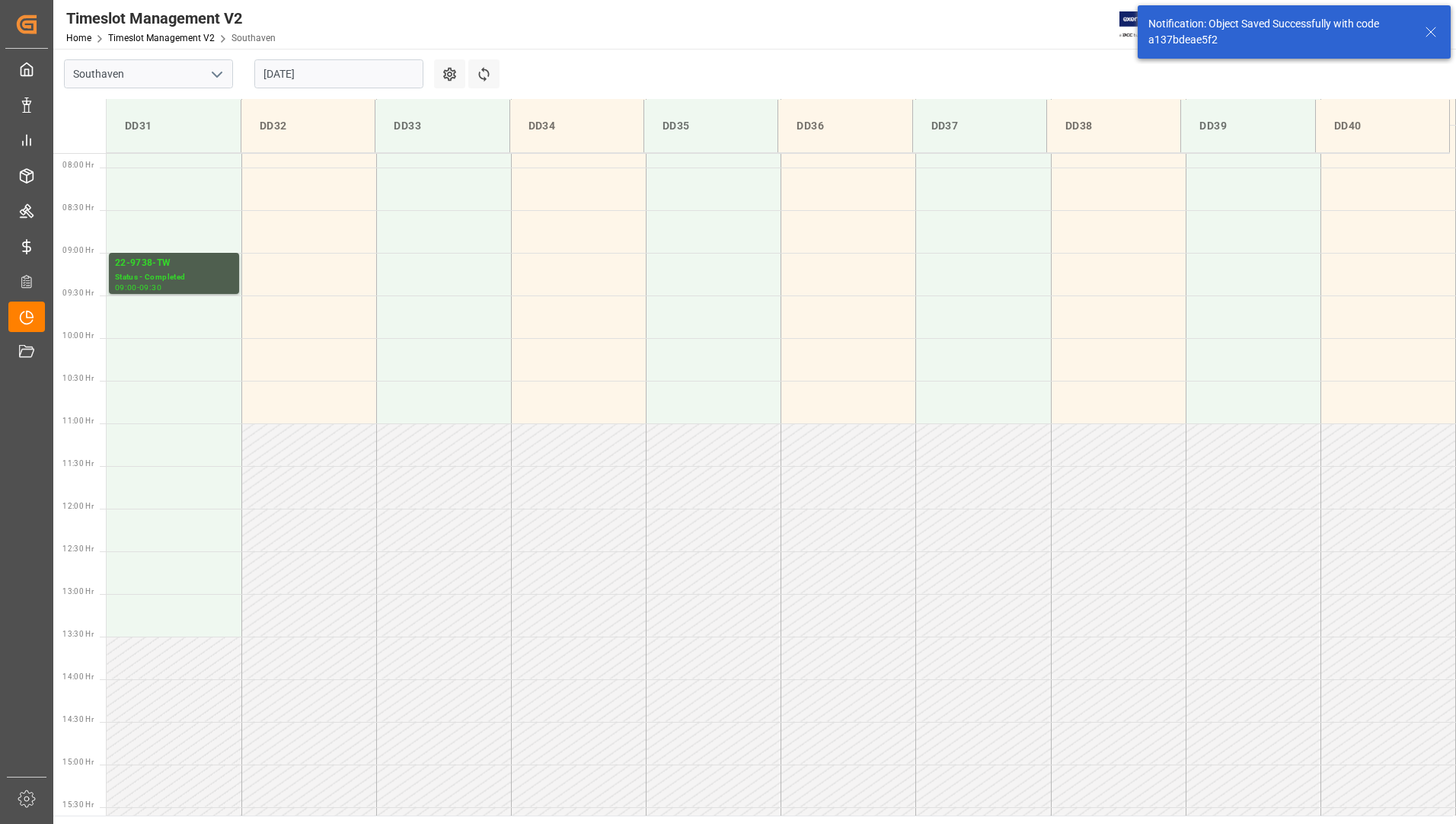
scroll to position [672, 0]
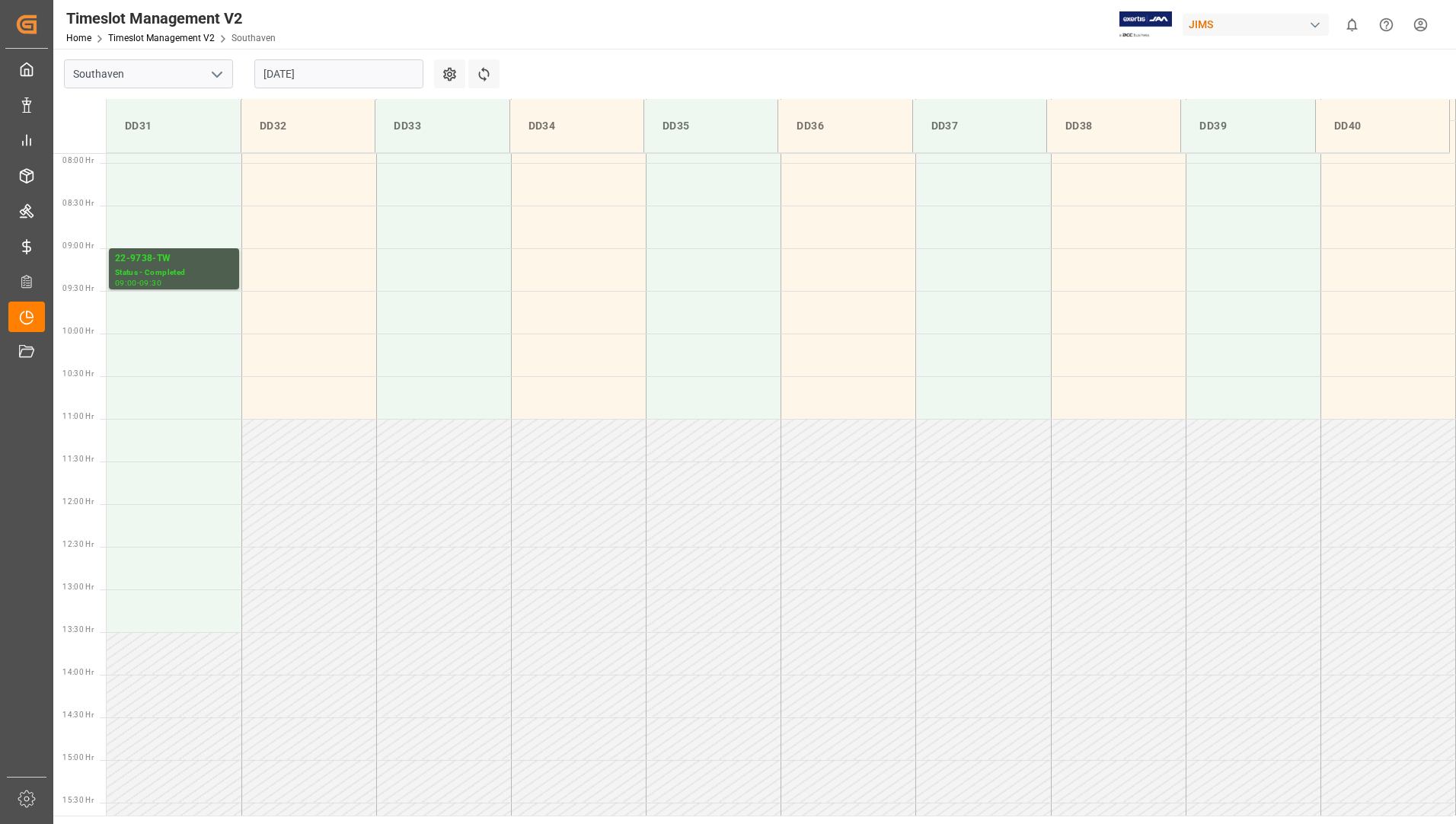
click at [346, 71] on input "[DATE]" at bounding box center [339, 73] width 169 height 29
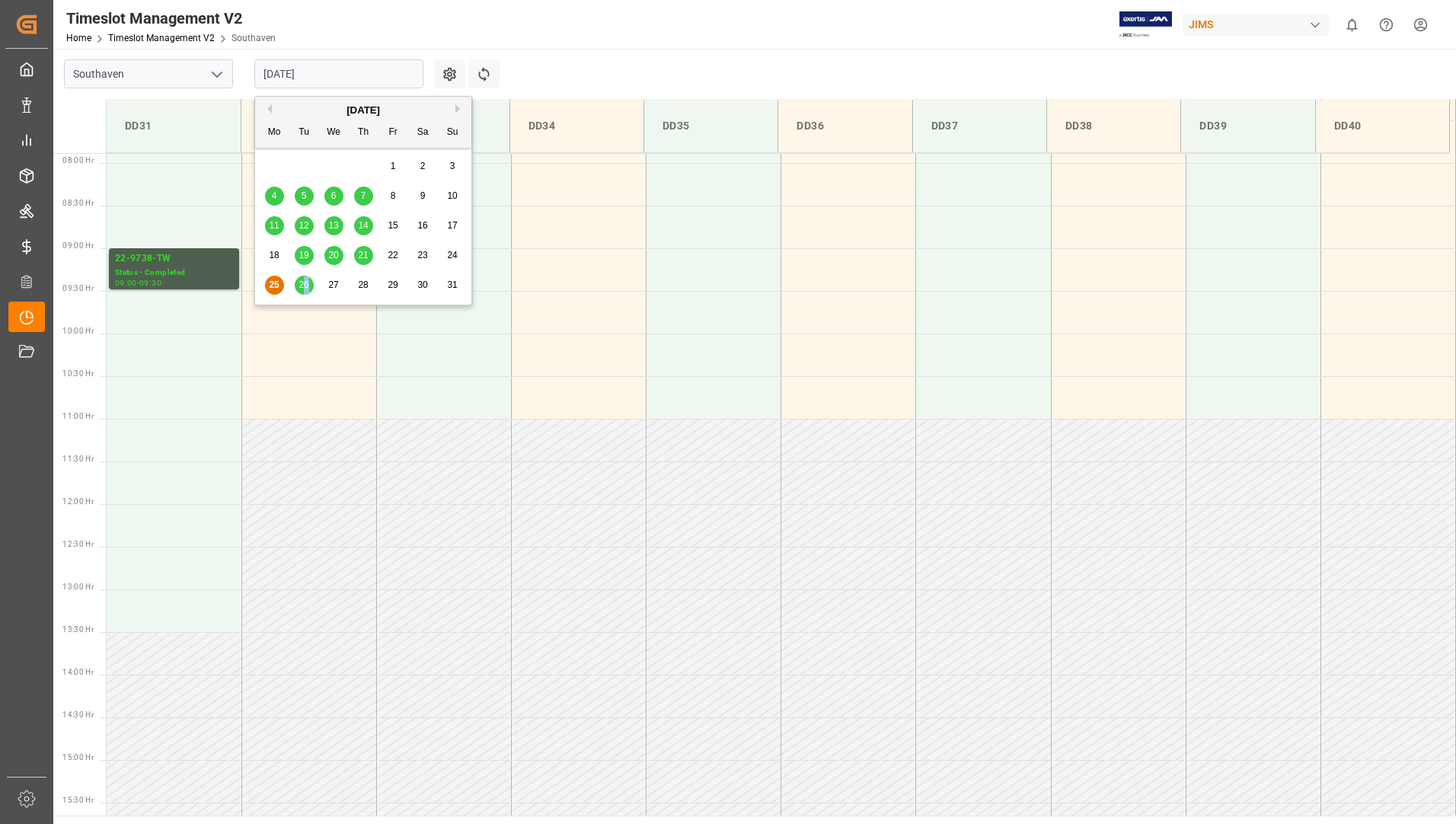
click at [307, 281] on span "26" at bounding box center [302, 285] width 10 height 11
